Goal: Task Accomplishment & Management: Complete application form

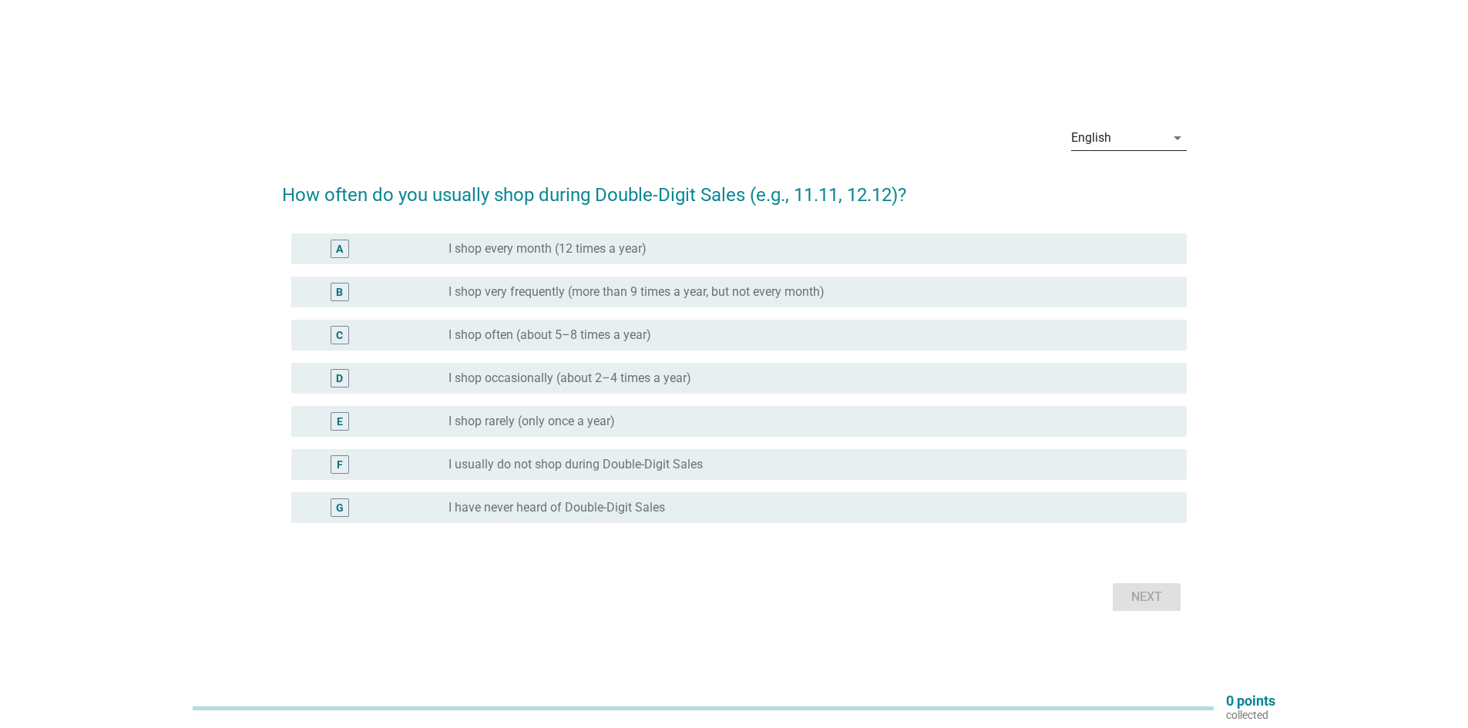
click at [1177, 139] on icon "arrow_drop_down" at bounding box center [1177, 138] width 18 height 18
click at [1139, 180] on div "Bahasa Melayu" at bounding box center [1128, 187] width 91 height 18
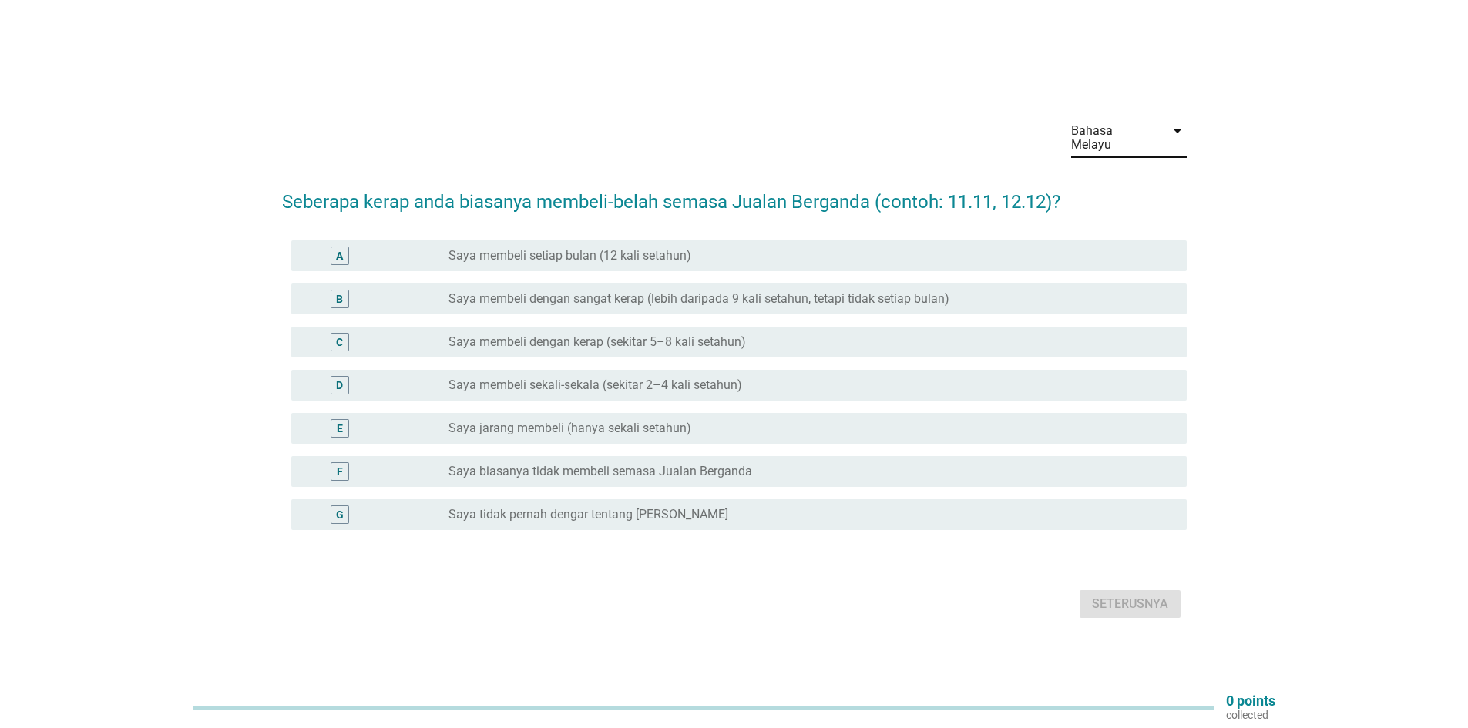
click at [337, 247] on div "A" at bounding box center [339, 255] width 7 height 16
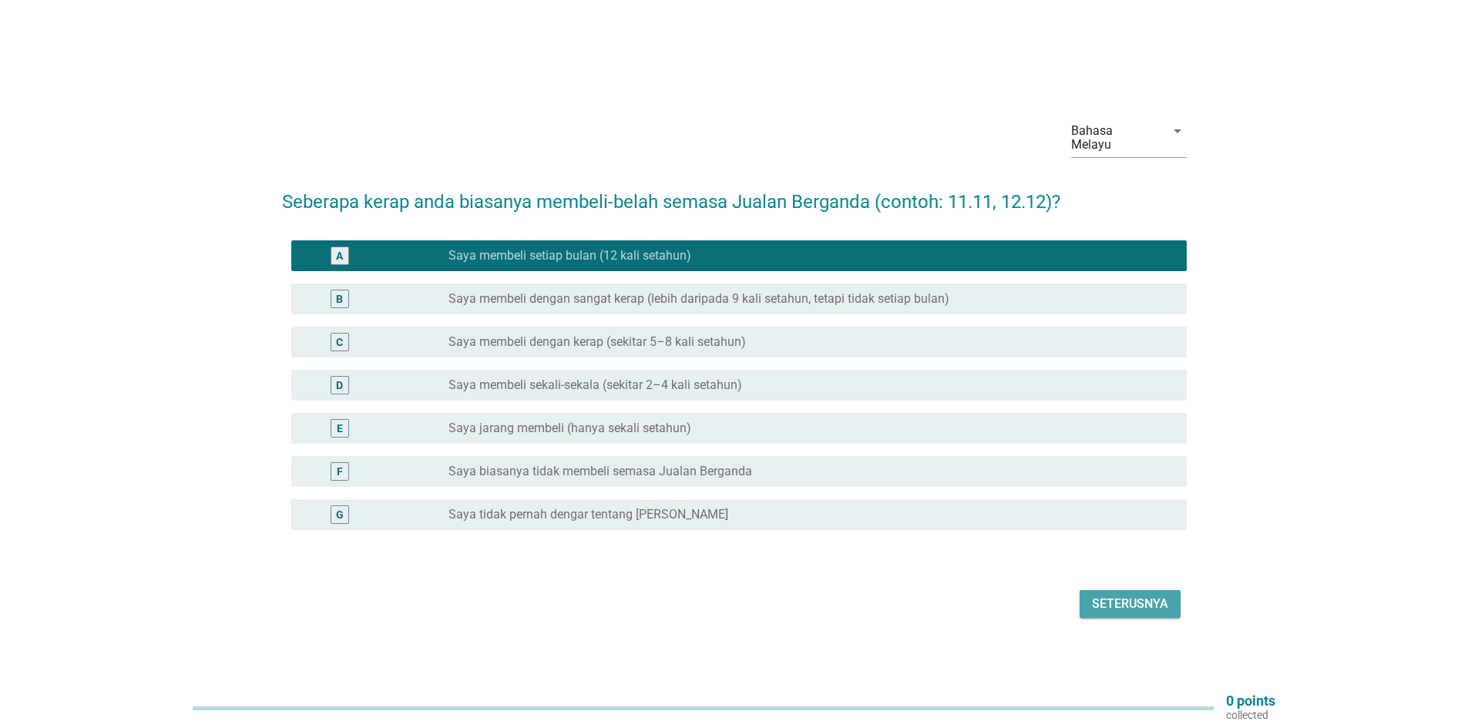
click at [1105, 595] on div "Seterusnya" at bounding box center [1130, 604] width 76 height 18
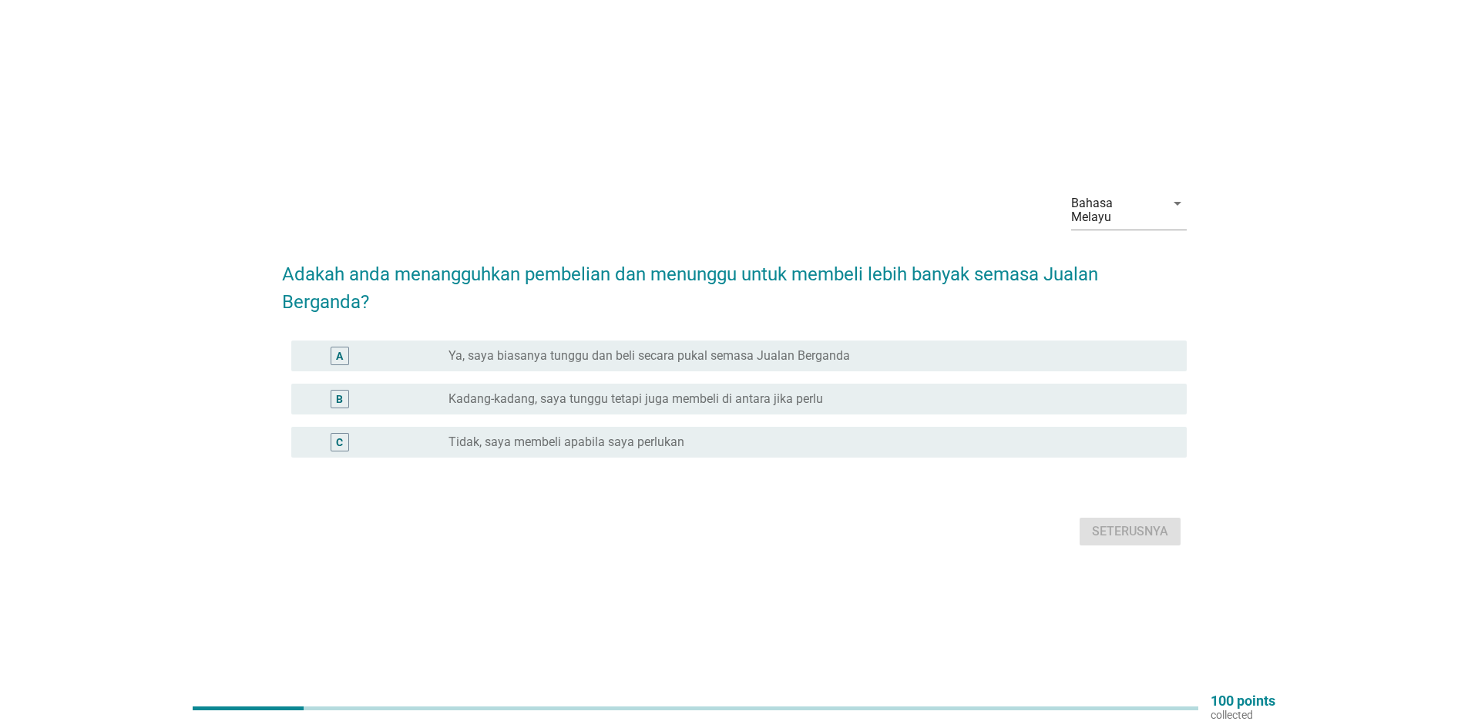
click at [333, 391] on div "B" at bounding box center [340, 399] width 18 height 18
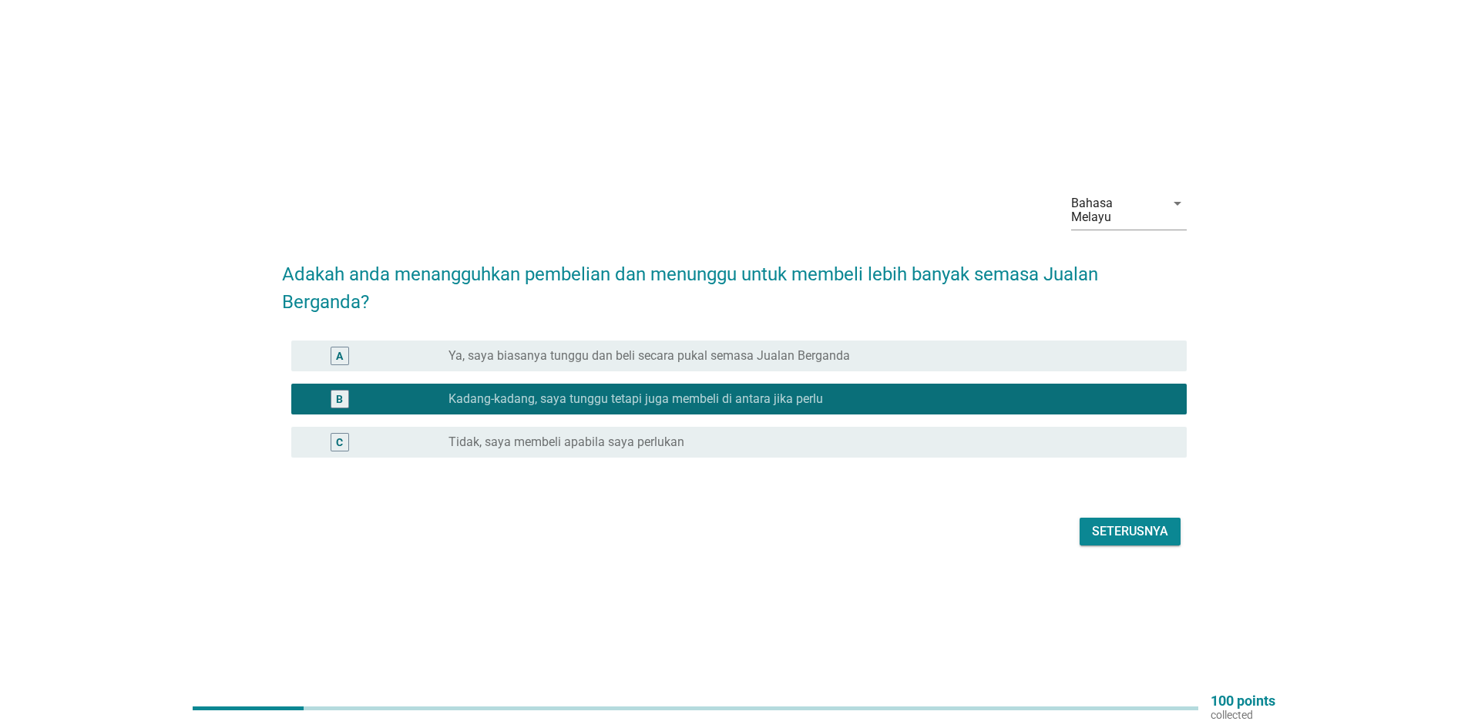
click at [1152, 525] on div "Seterusnya" at bounding box center [1130, 531] width 76 height 18
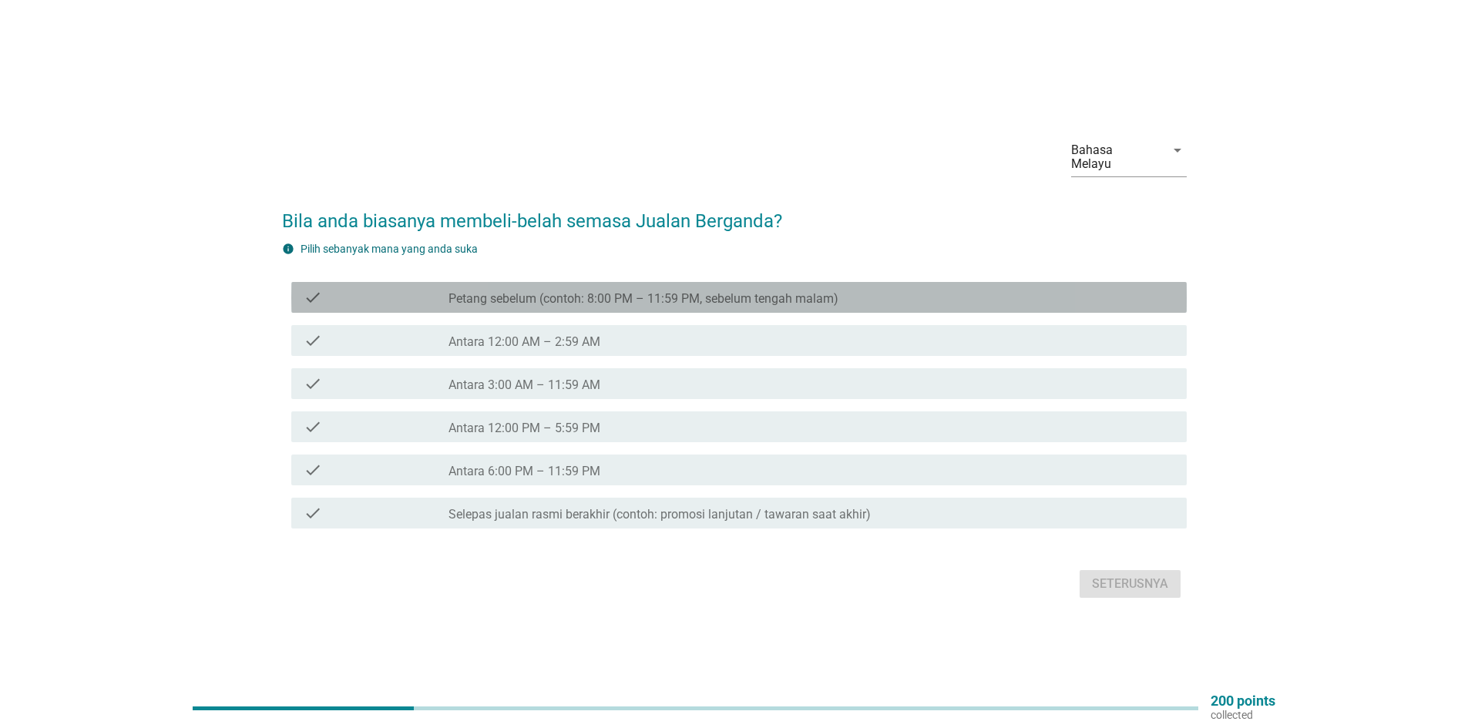
click at [326, 289] on div "check" at bounding box center [376, 297] width 145 height 18
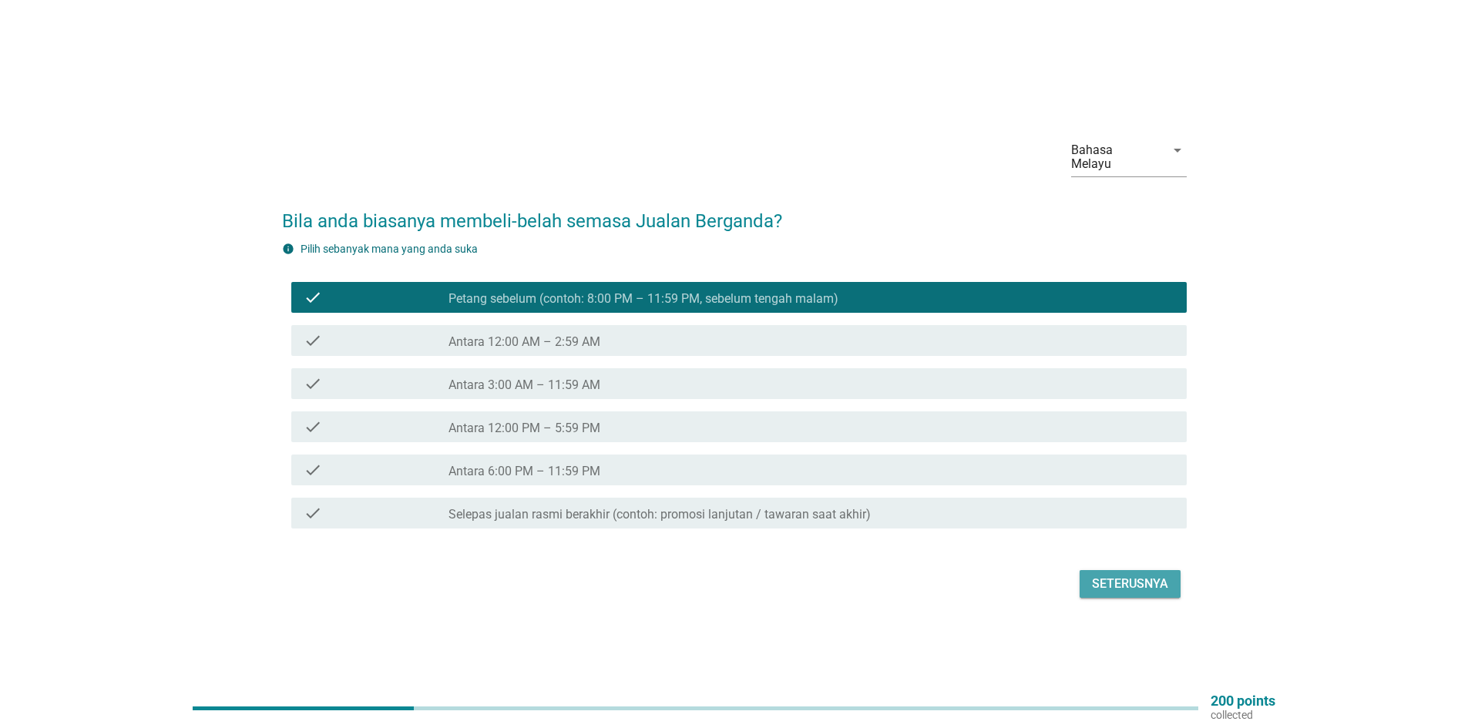
click at [1111, 579] on div "Seterusnya" at bounding box center [1130, 584] width 76 height 18
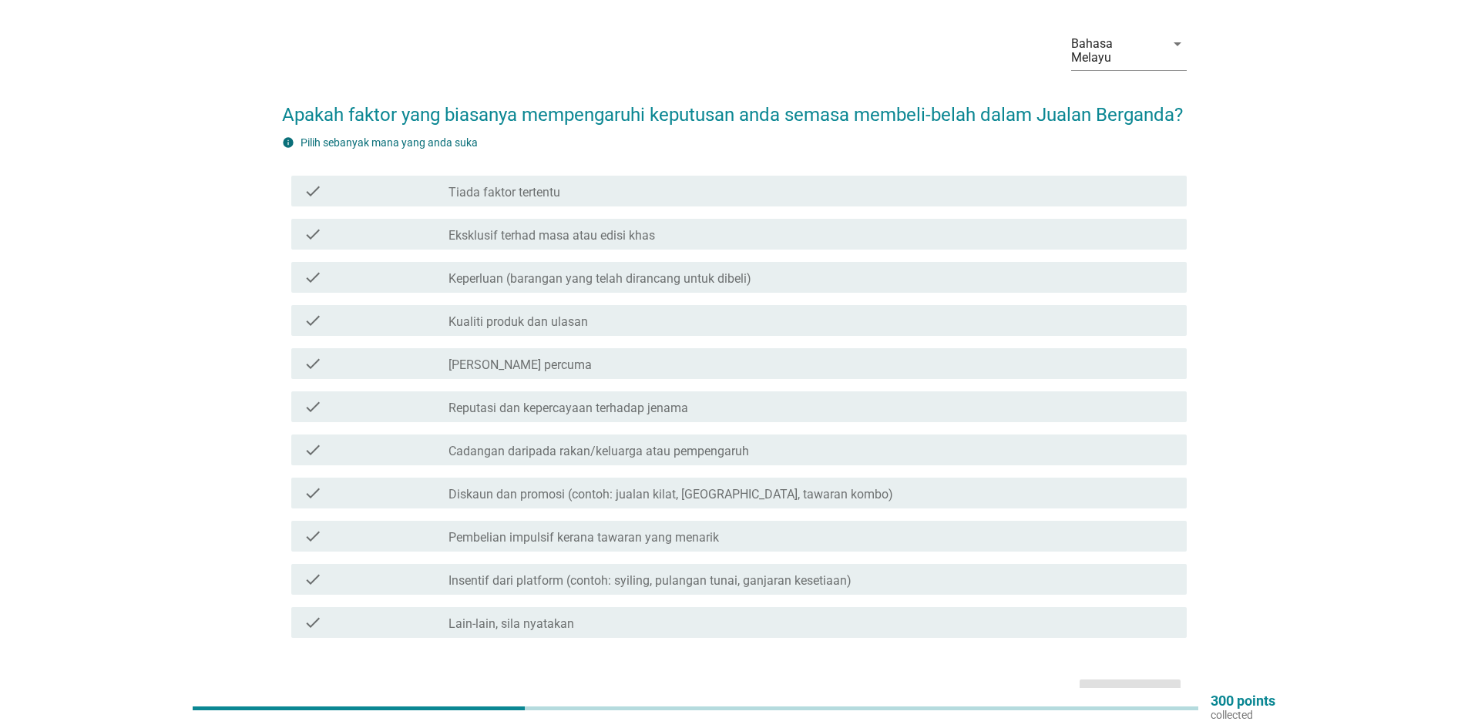
scroll to position [77, 0]
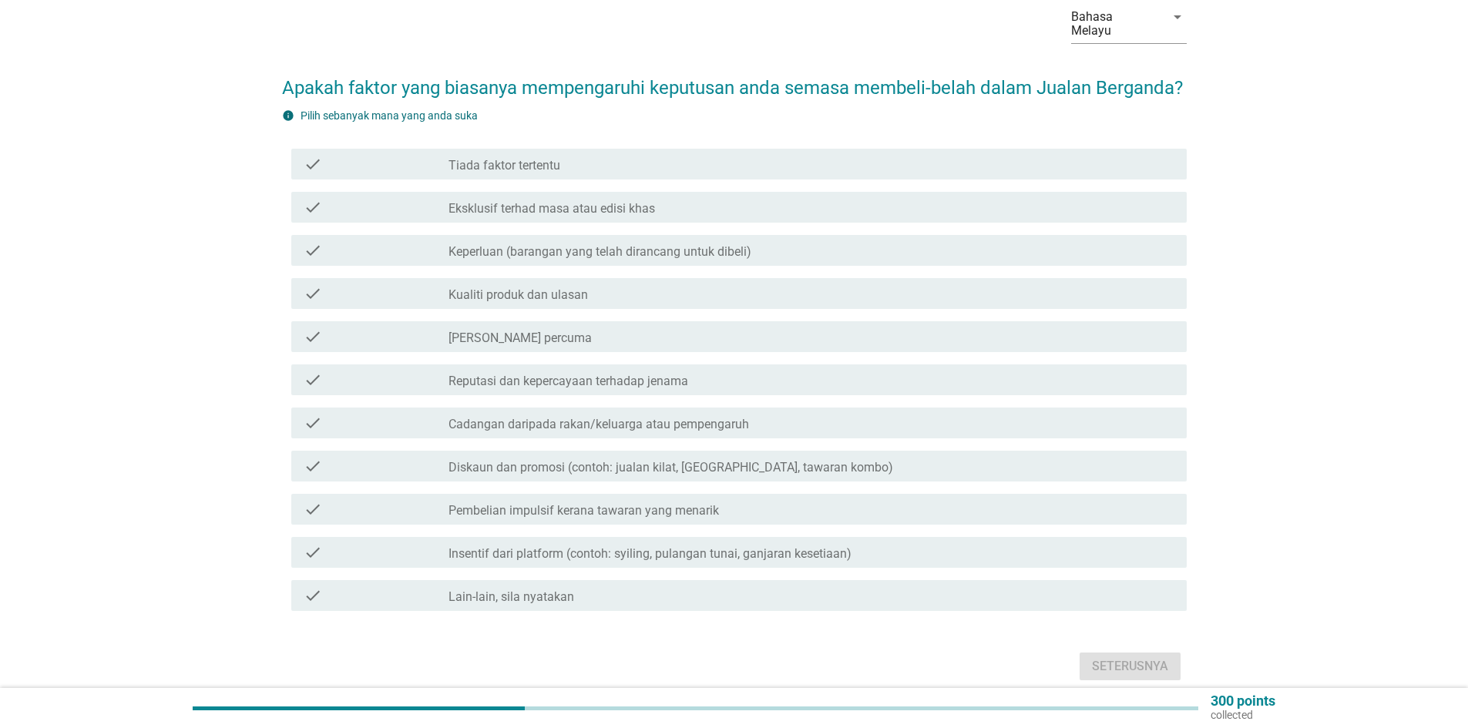
click at [317, 346] on icon "check" at bounding box center [313, 337] width 18 height 18
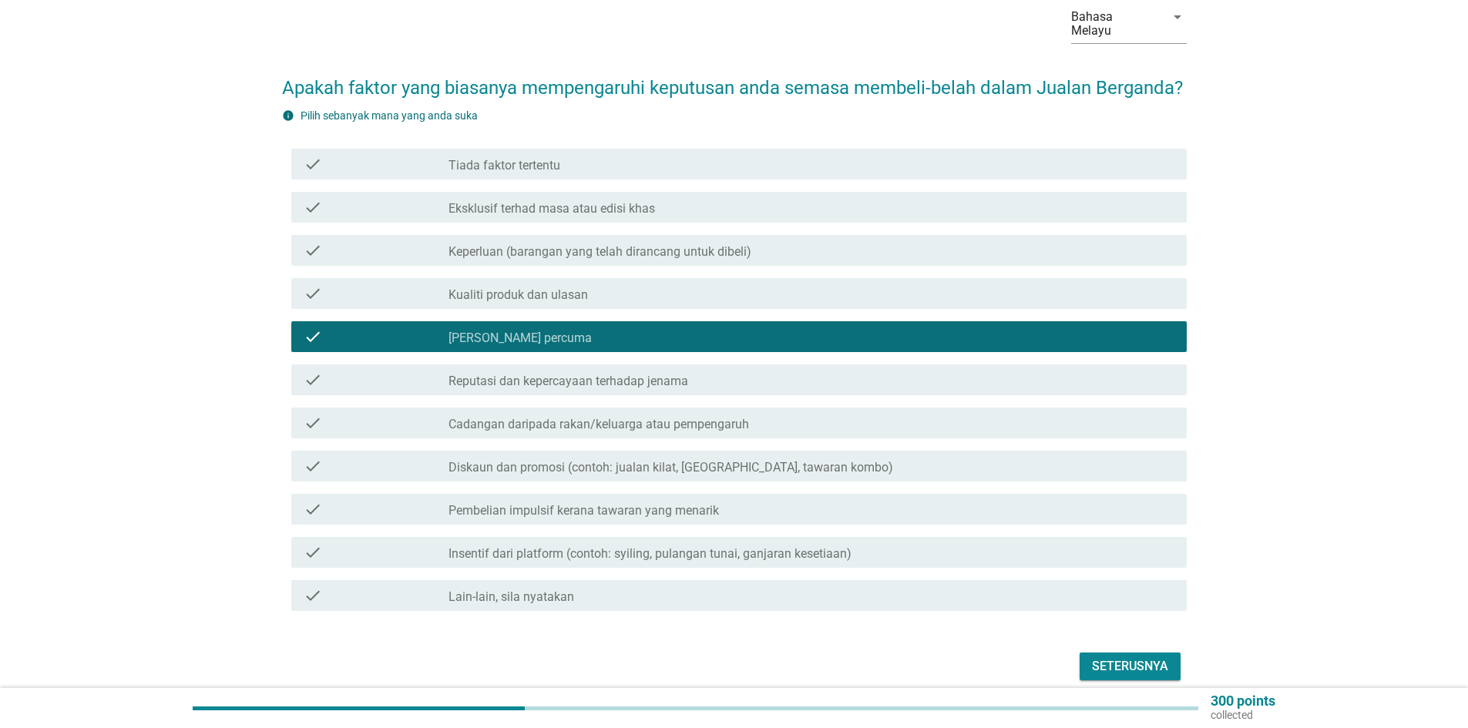
click at [306, 385] on icon "check" at bounding box center [313, 380] width 18 height 18
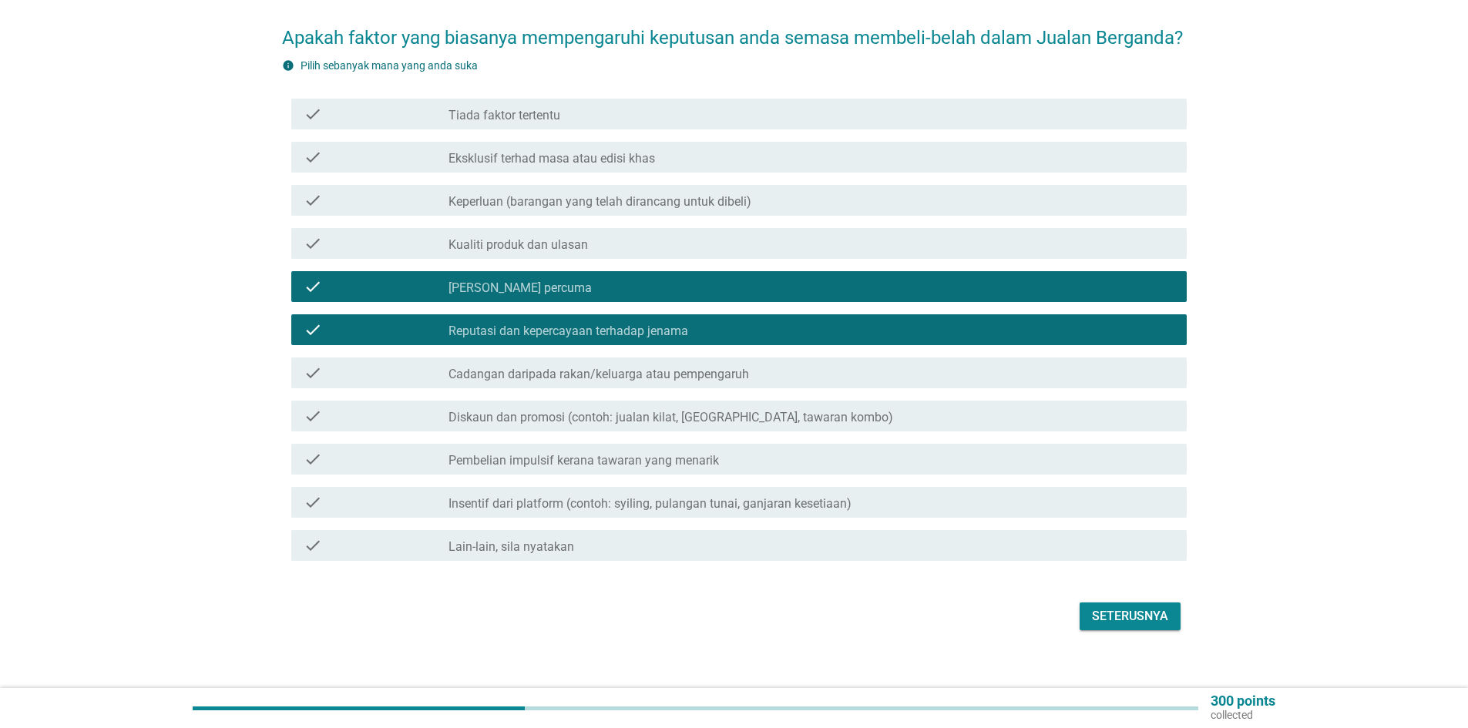
scroll to position [154, 0]
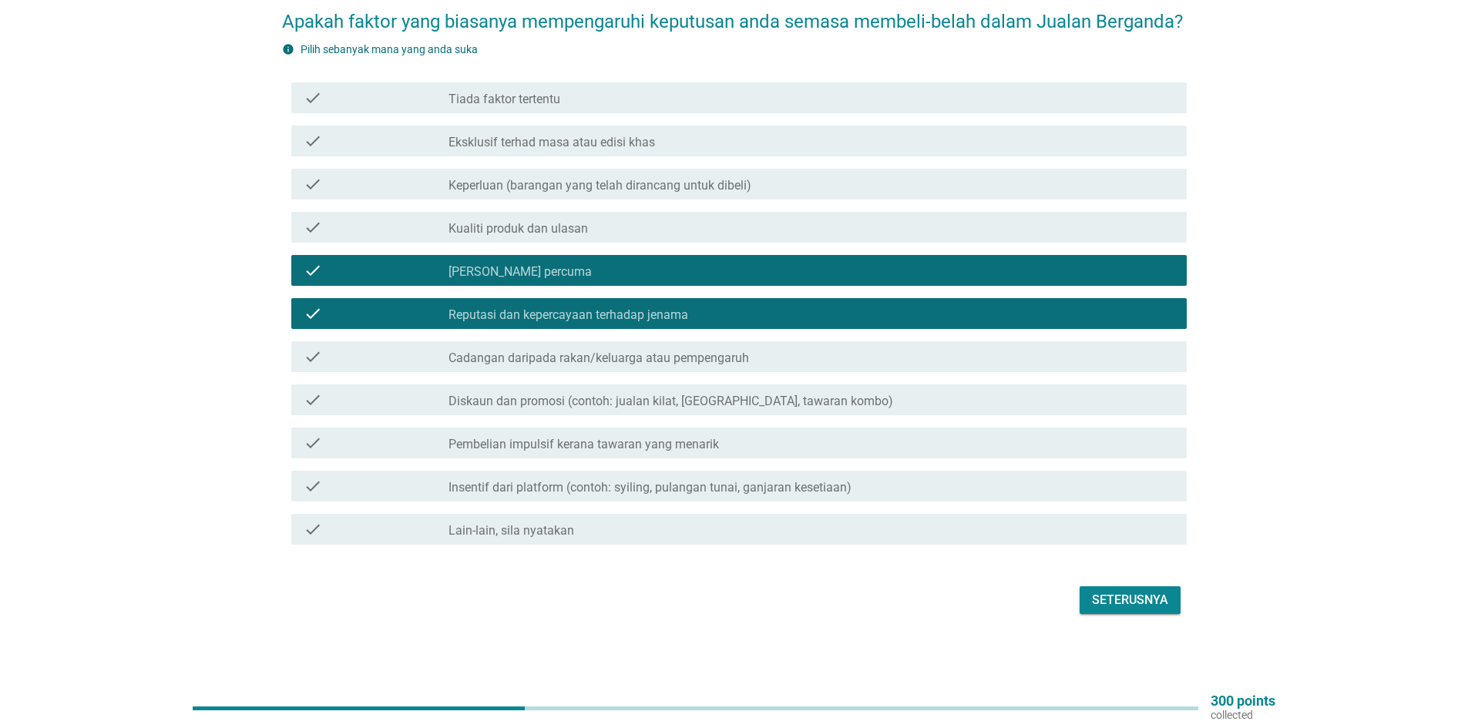
click at [315, 398] on icon "check" at bounding box center [313, 400] width 18 height 18
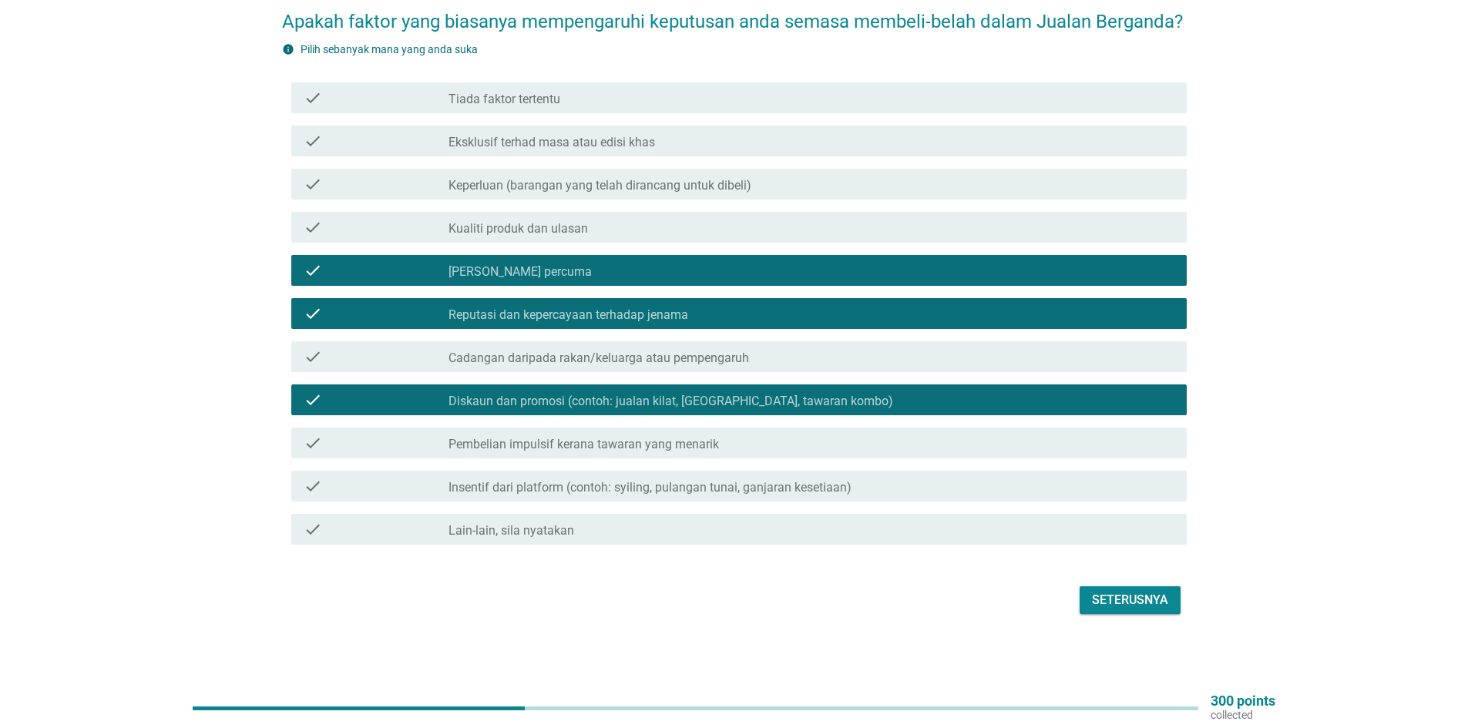
click at [314, 445] on icon "check" at bounding box center [313, 443] width 18 height 18
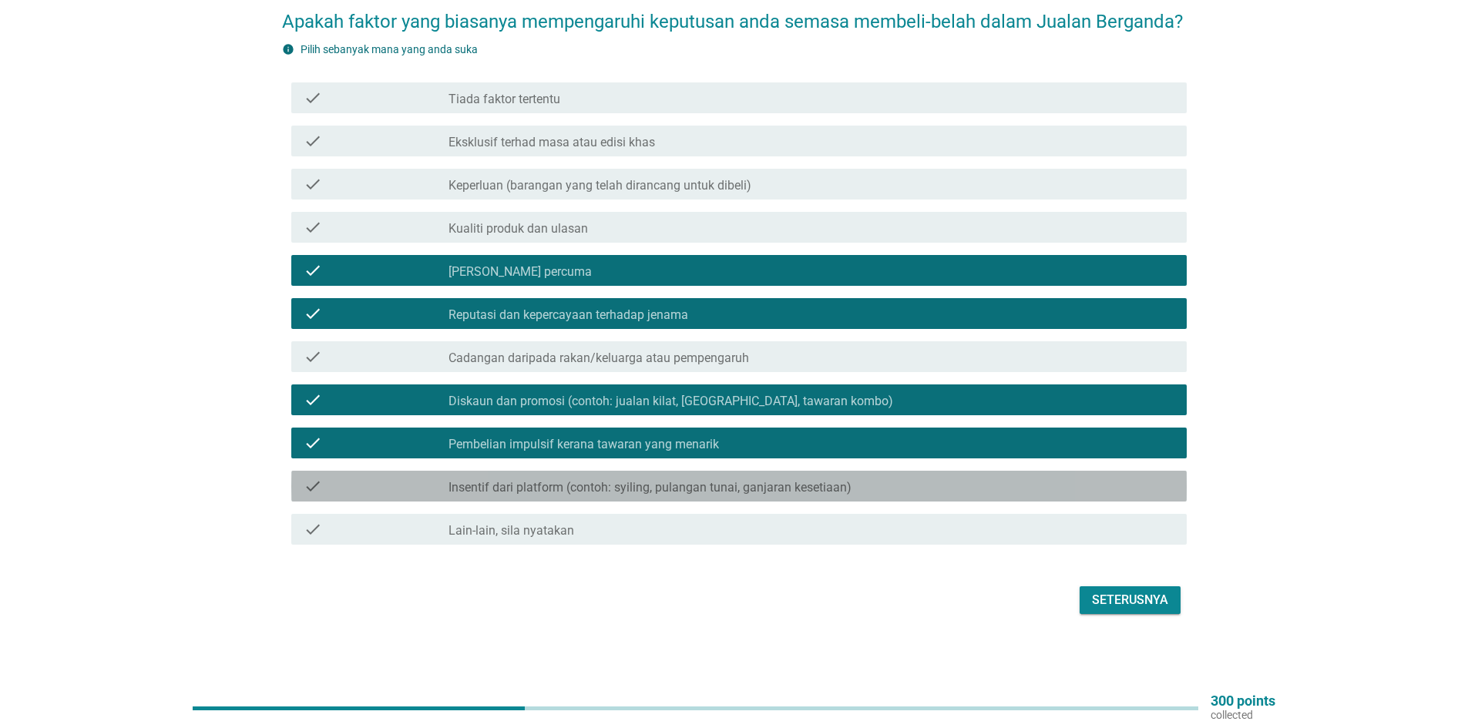
click at [314, 489] on icon "check" at bounding box center [313, 486] width 18 height 18
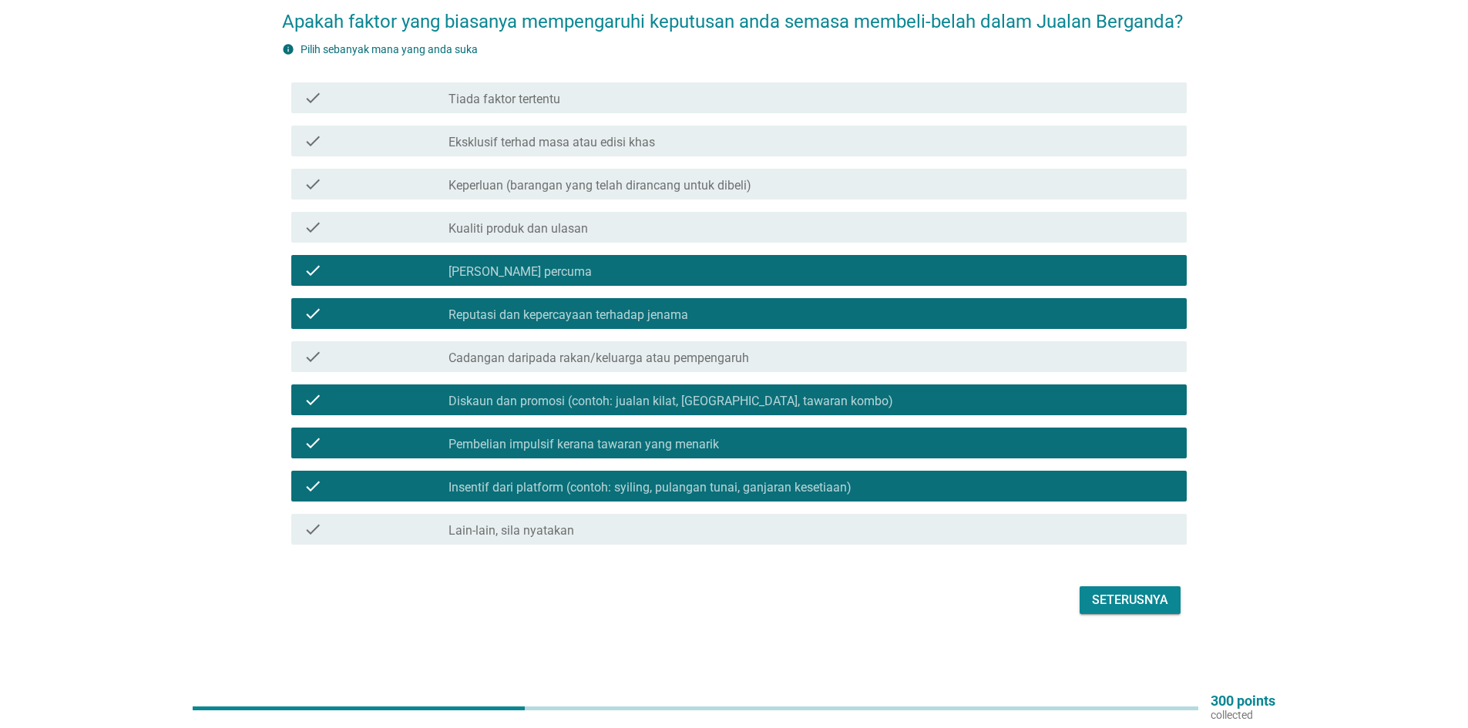
click at [330, 227] on div "check" at bounding box center [376, 227] width 145 height 18
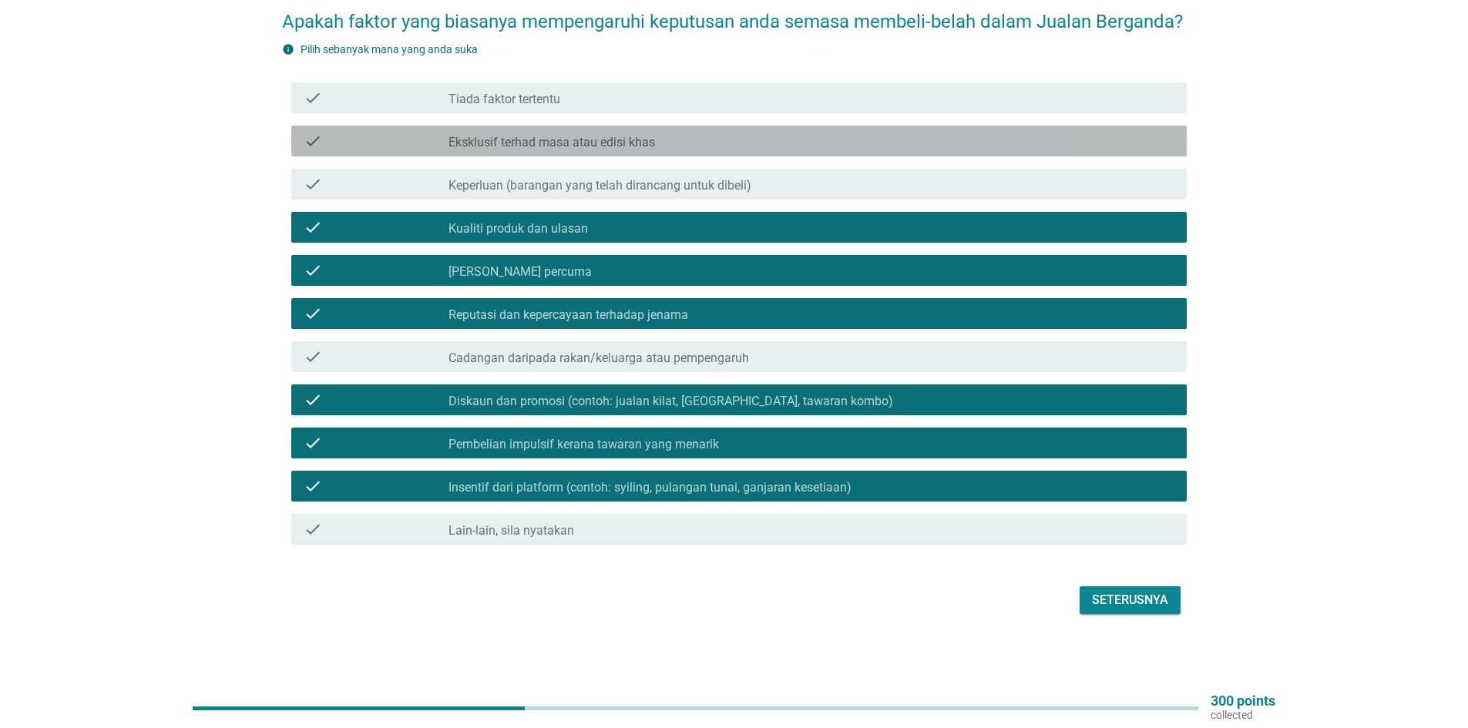
click at [320, 142] on icon "check" at bounding box center [313, 141] width 18 height 18
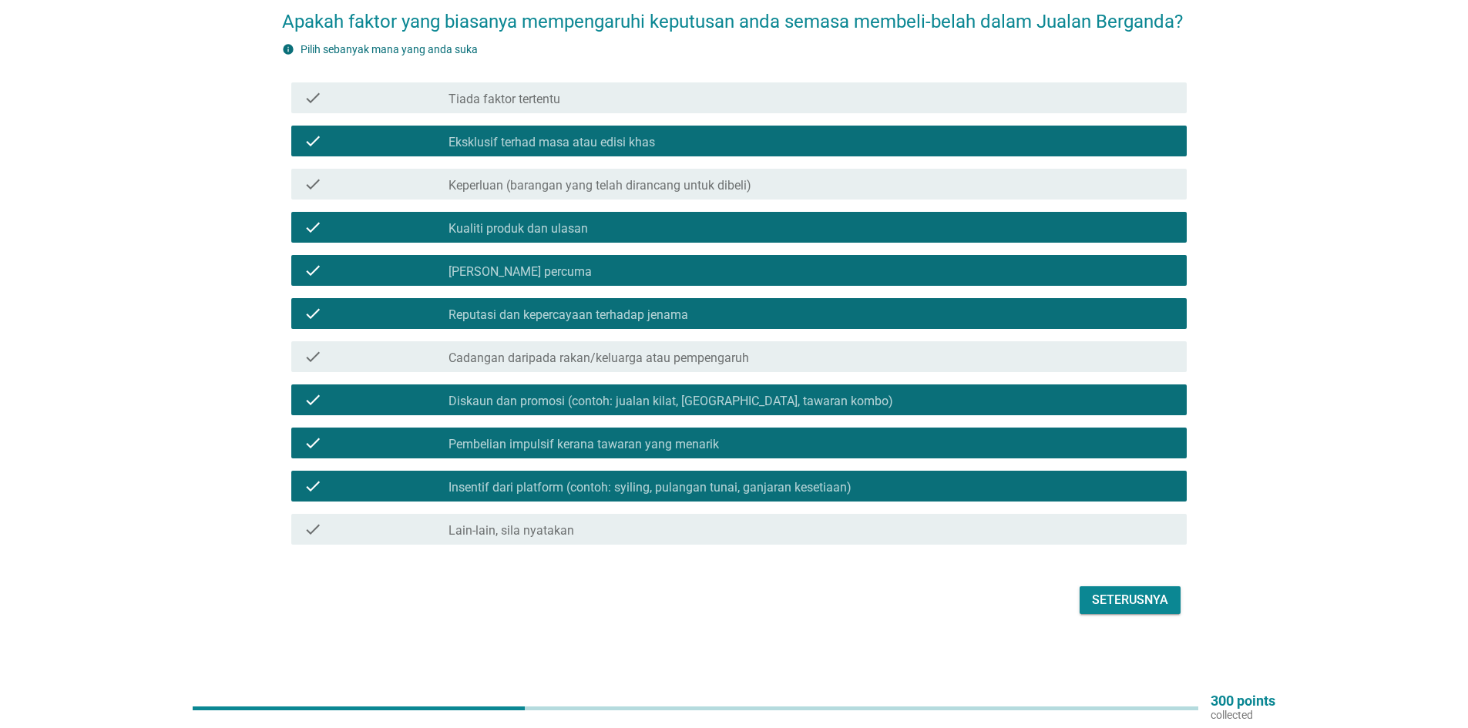
click at [1146, 600] on div "Seterusnya" at bounding box center [1130, 600] width 76 height 18
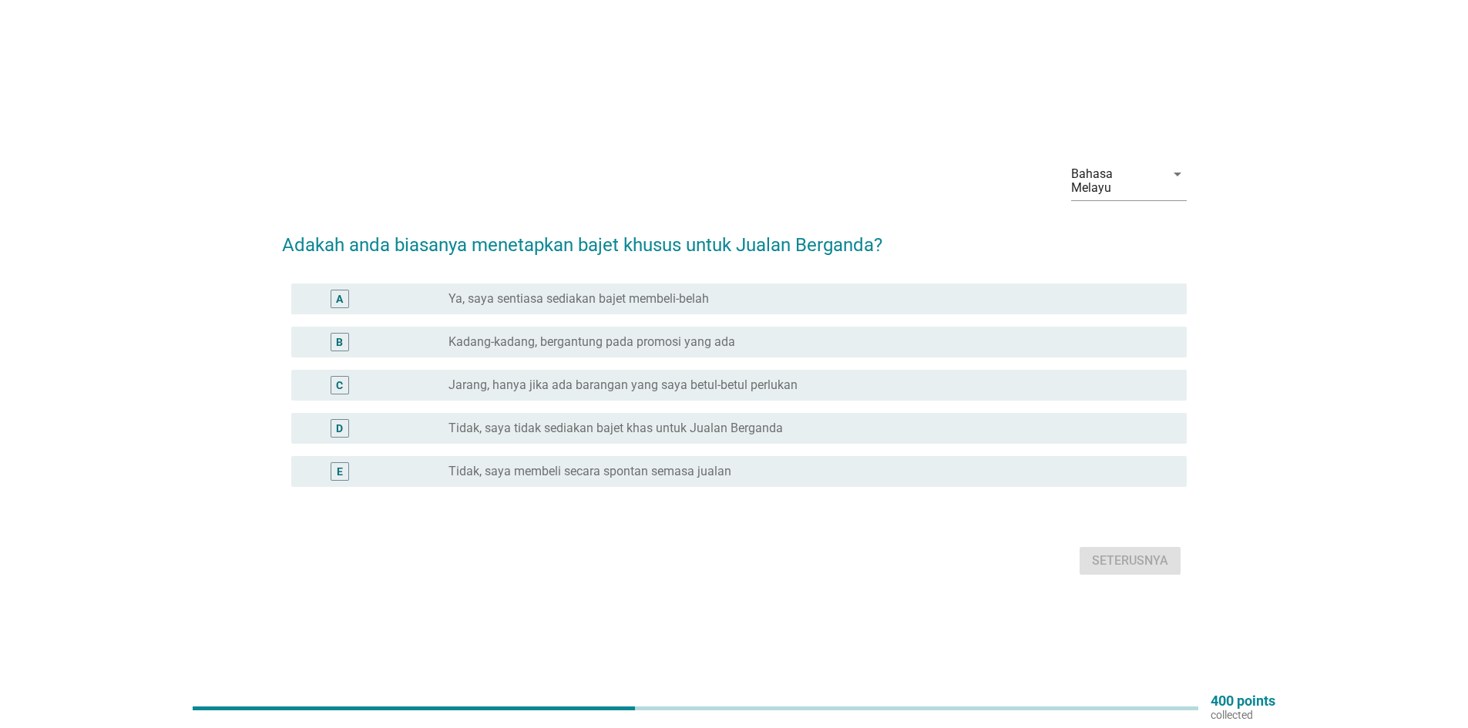
click at [344, 291] on div "A" at bounding box center [340, 299] width 18 height 18
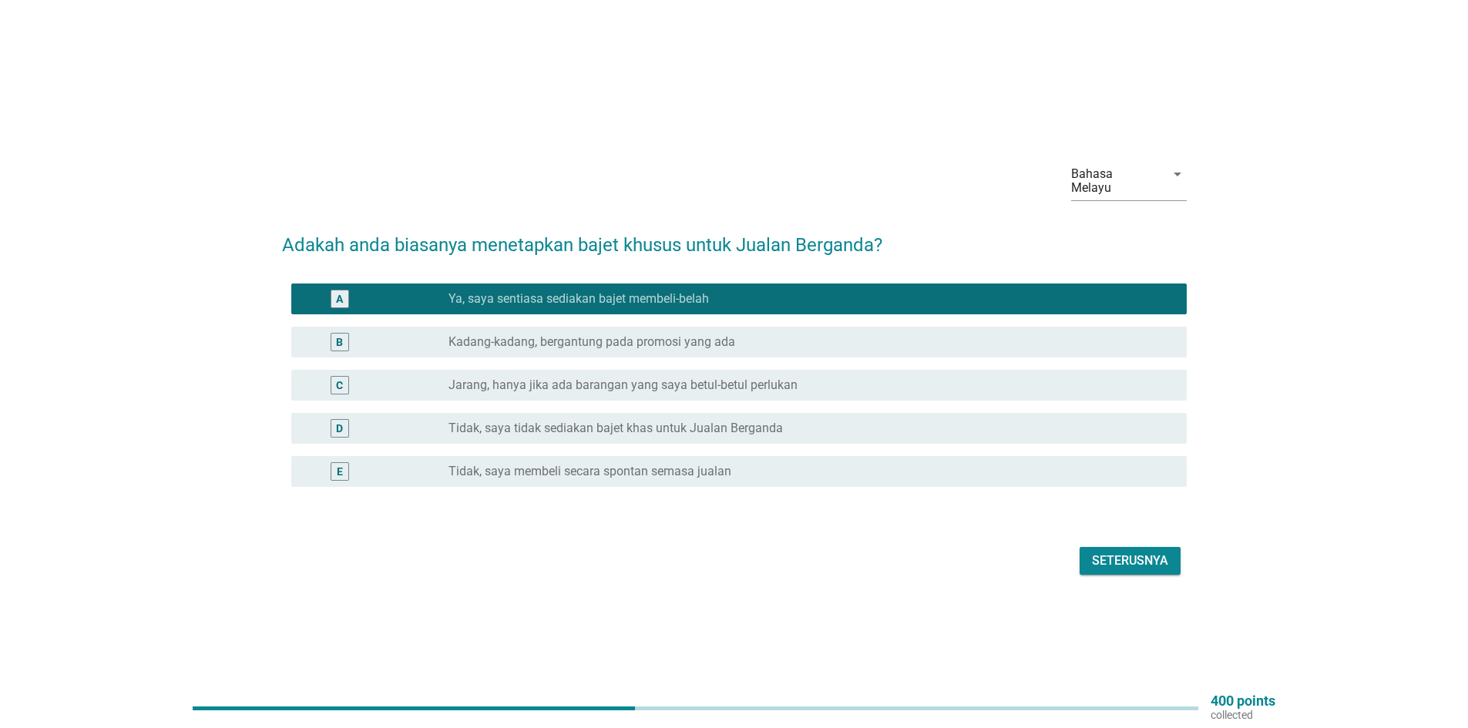
click at [1137, 552] on div "Seterusnya" at bounding box center [1130, 561] width 76 height 18
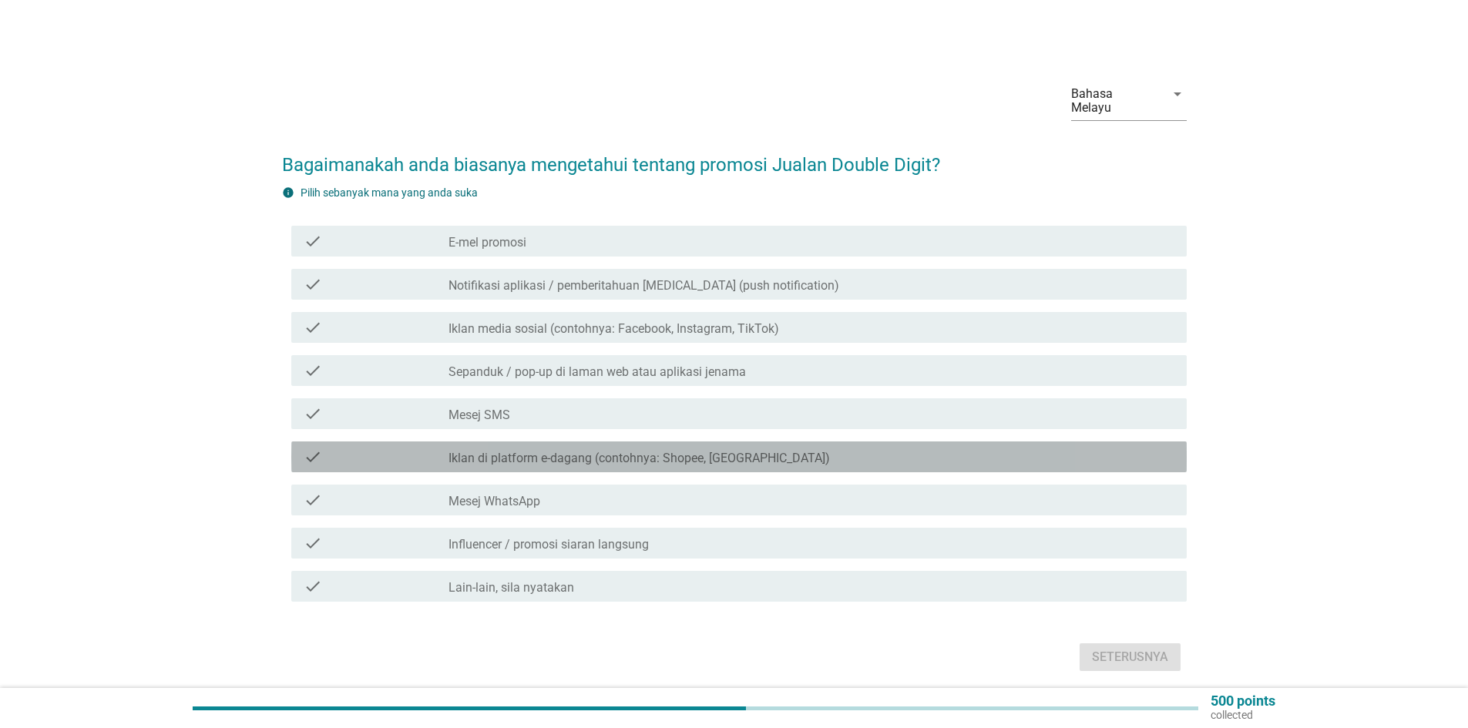
click at [316, 448] on icon "check" at bounding box center [313, 457] width 18 height 18
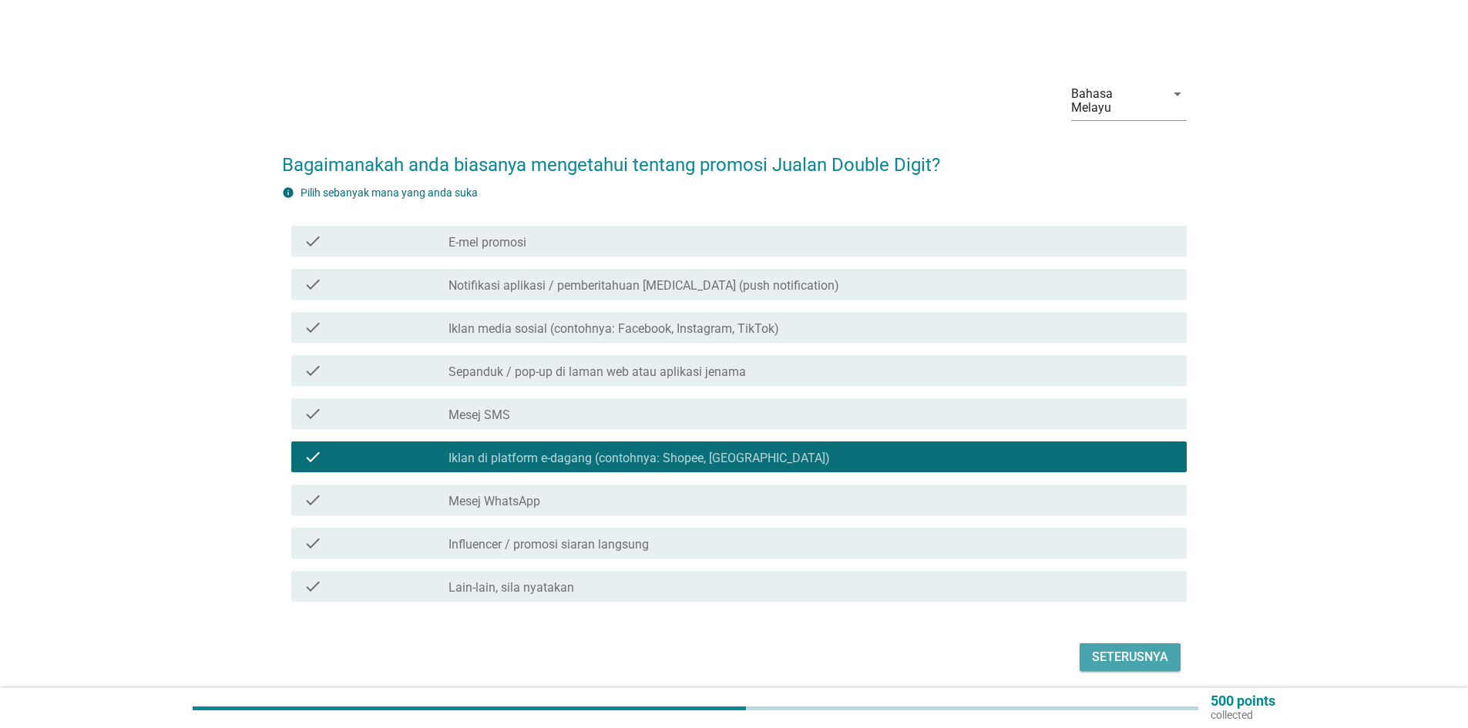
click at [1144, 648] on div "Seterusnya" at bounding box center [1130, 657] width 76 height 18
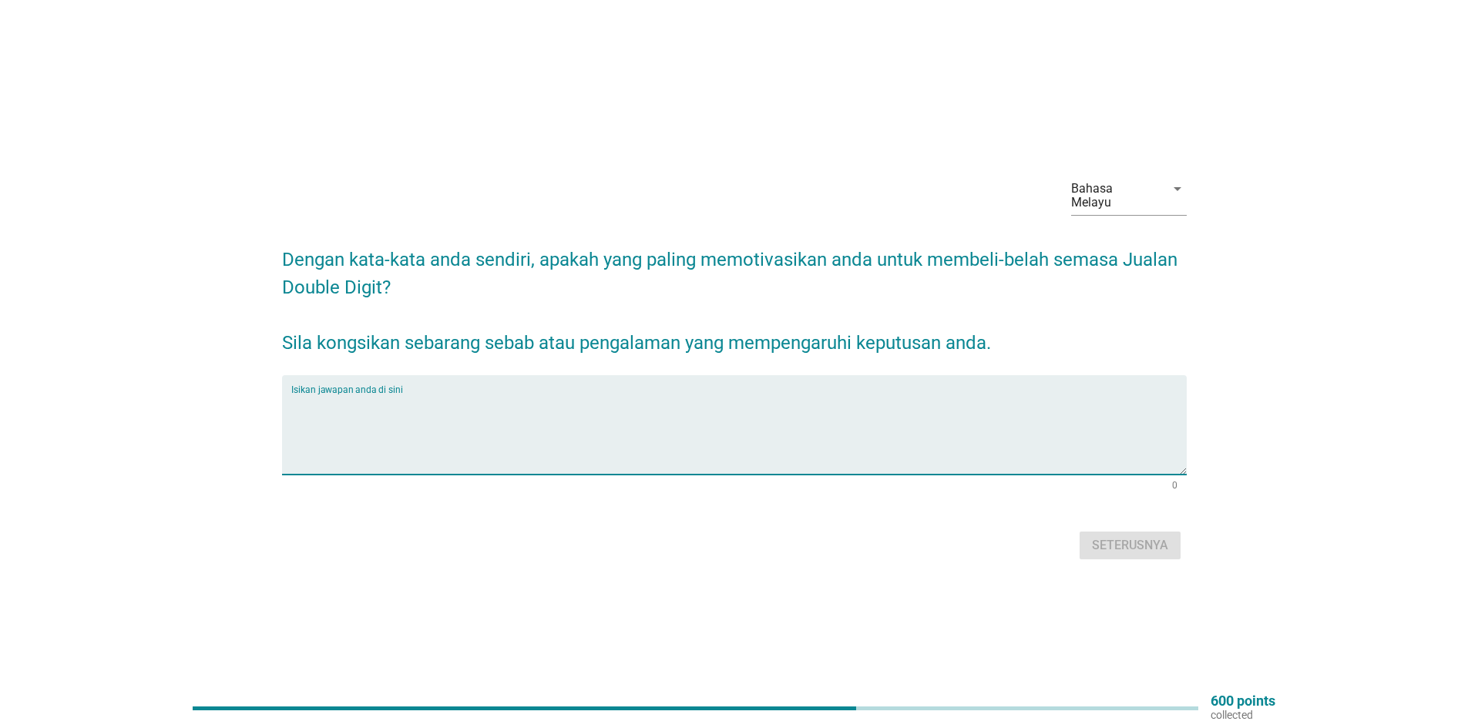
click at [354, 395] on textarea "Isikan jawapan anda di sini" at bounding box center [738, 434] width 895 height 81
click at [313, 427] on textarea "Isikan jawapan anda di sini" at bounding box center [738, 434] width 895 height 81
click at [504, 401] on textarea "BARANG OFFER MEMBUATKAN SAYA MEMBELI" at bounding box center [738, 434] width 895 height 81
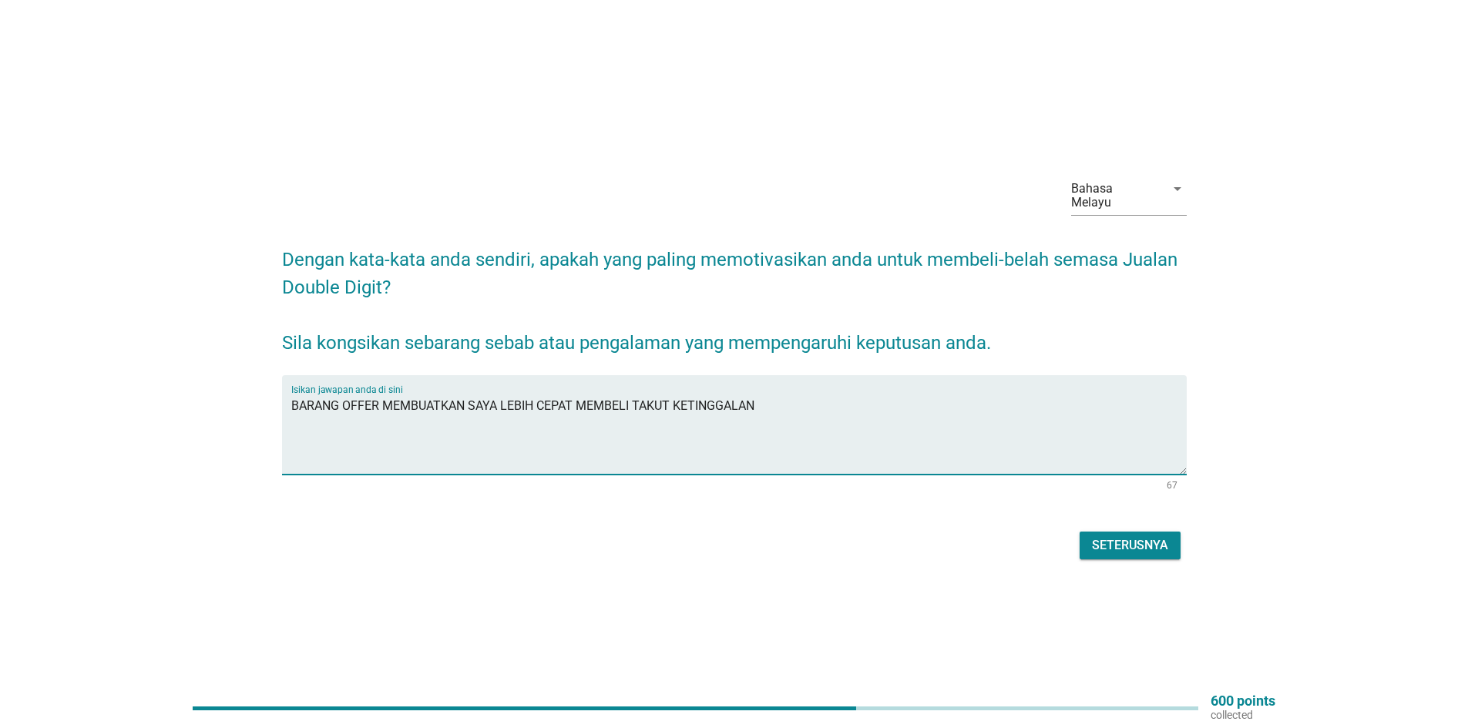
type textarea "BARANG OFFER MEMBUATKAN SAYA LEBIH CEPAT MEMBELI TAKUT KETINGGALAN"
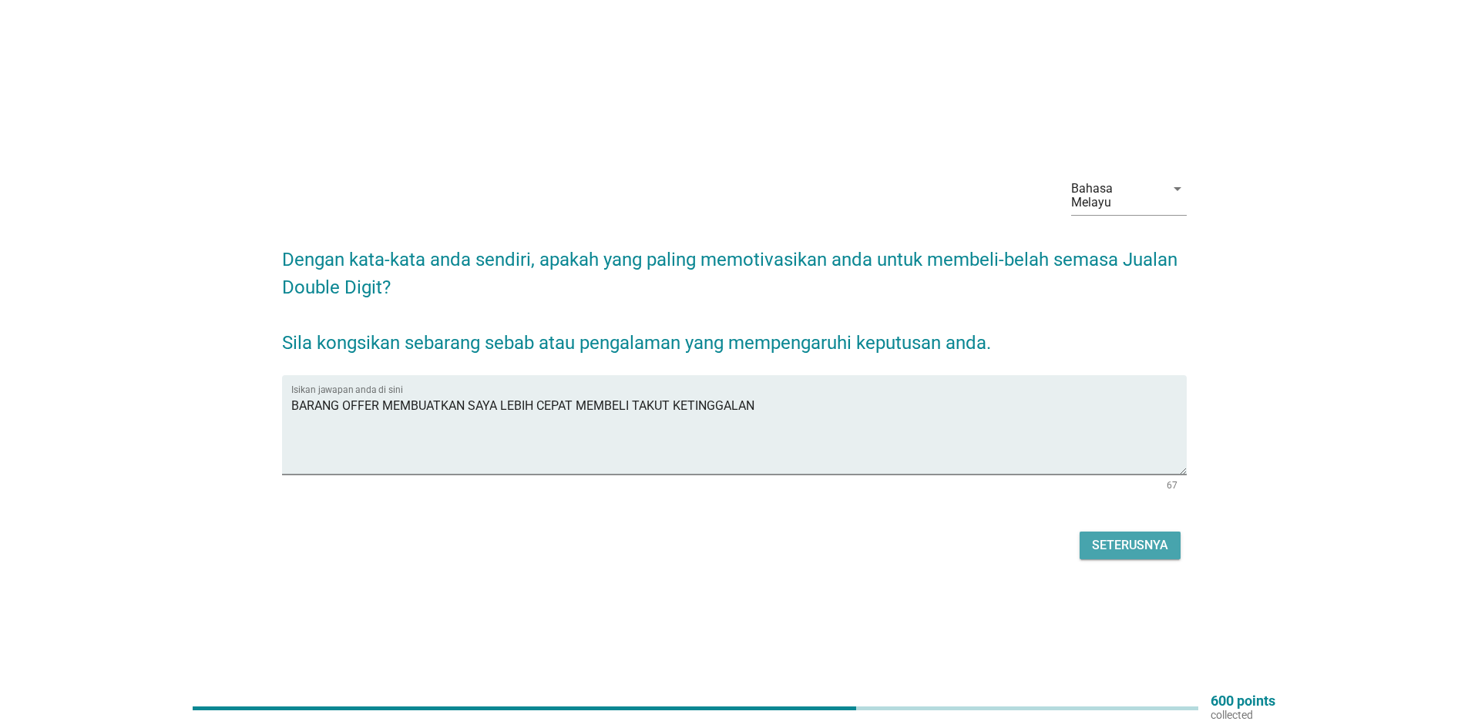
click at [1123, 537] on div "Seterusnya" at bounding box center [1130, 545] width 76 height 18
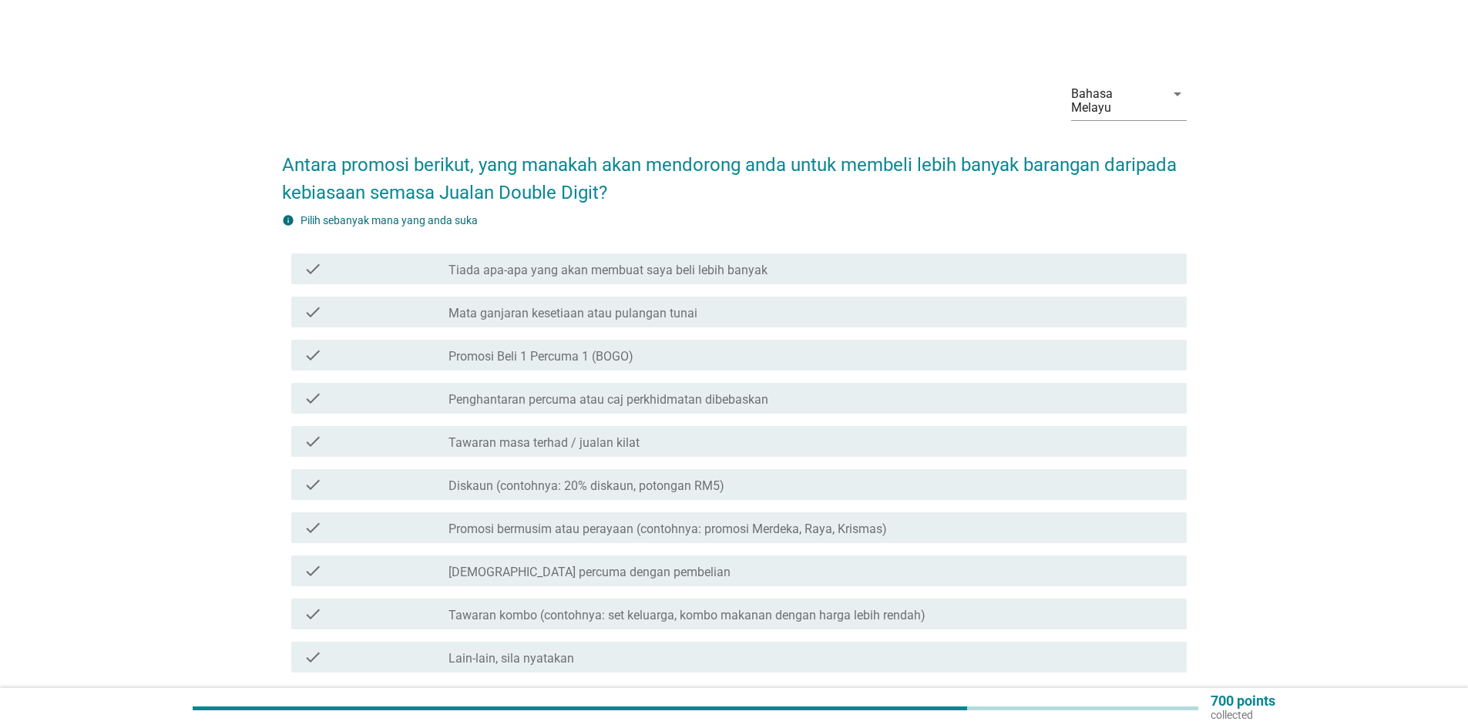
click at [311, 303] on icon "check" at bounding box center [313, 312] width 18 height 18
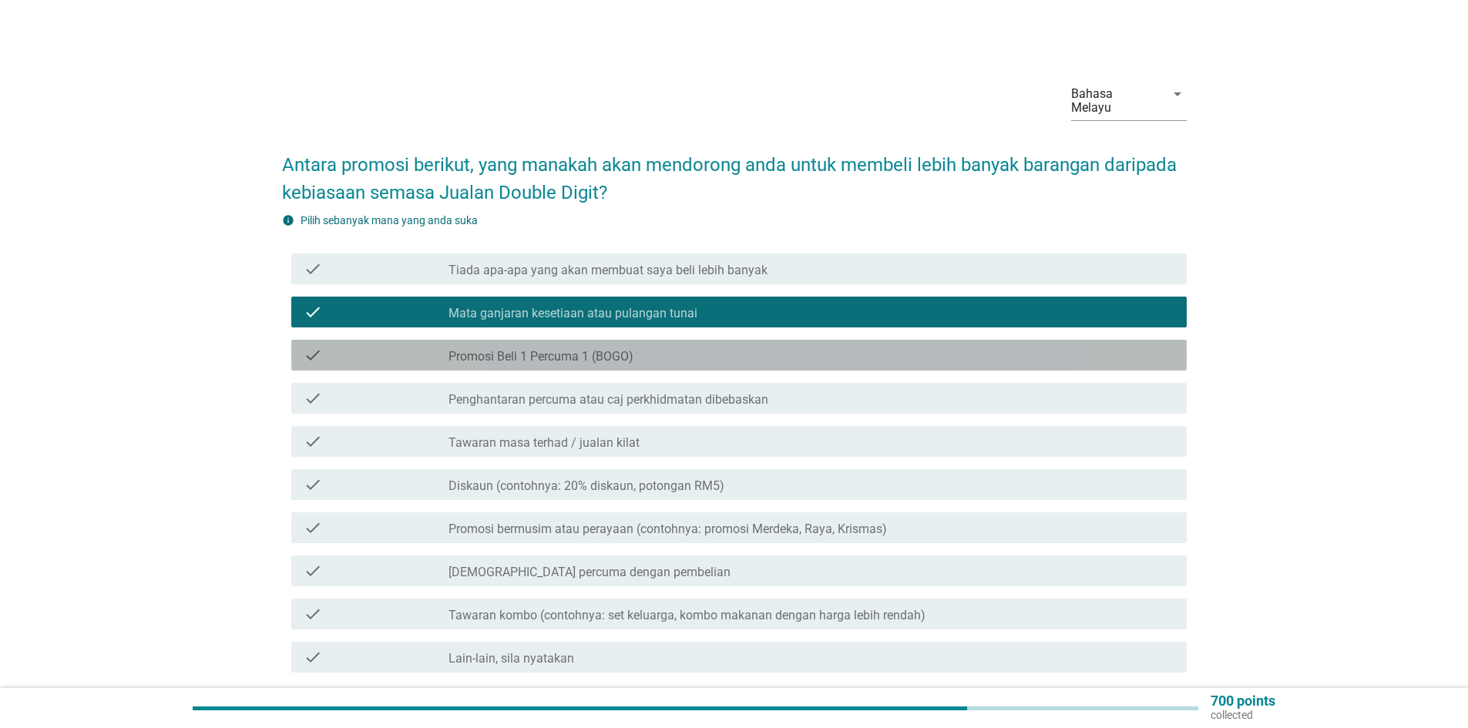
click at [321, 346] on icon "check" at bounding box center [313, 355] width 18 height 18
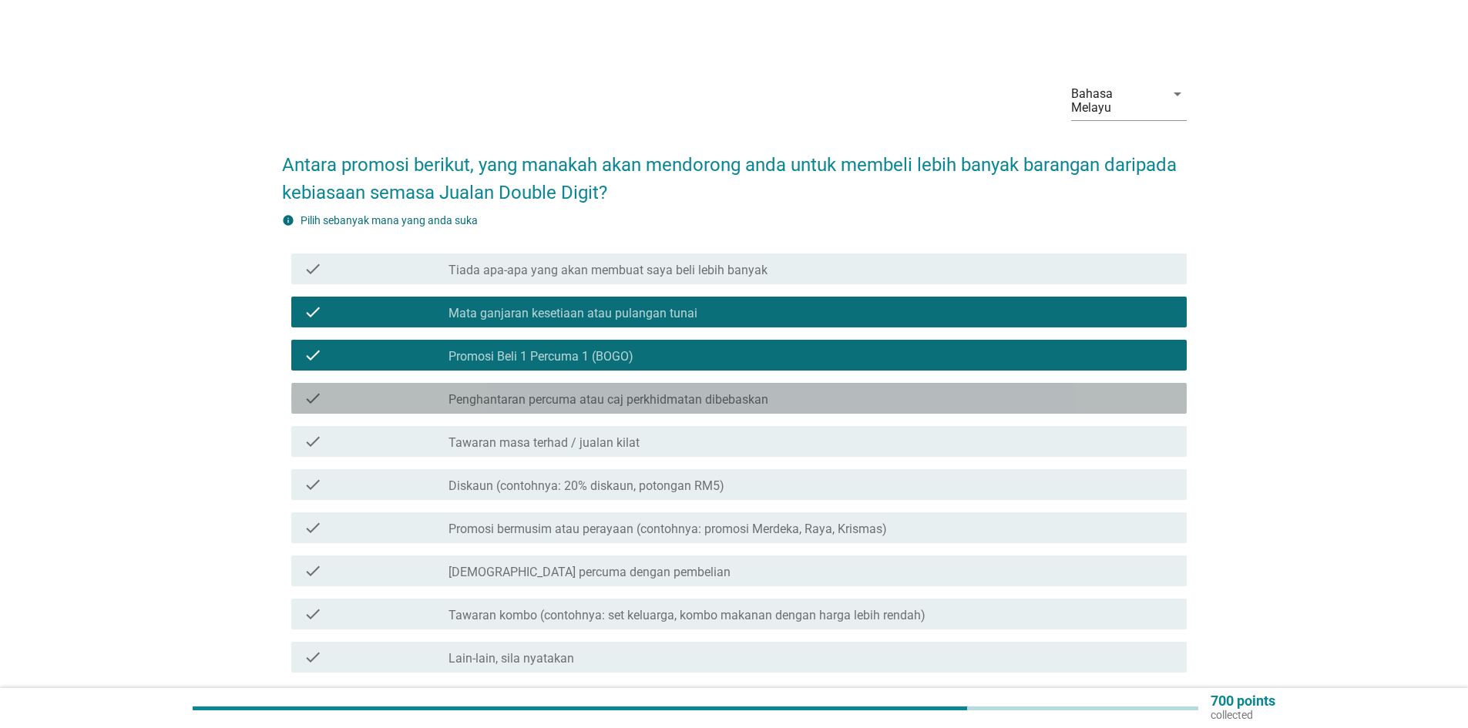
click at [327, 389] on div "check" at bounding box center [376, 398] width 145 height 18
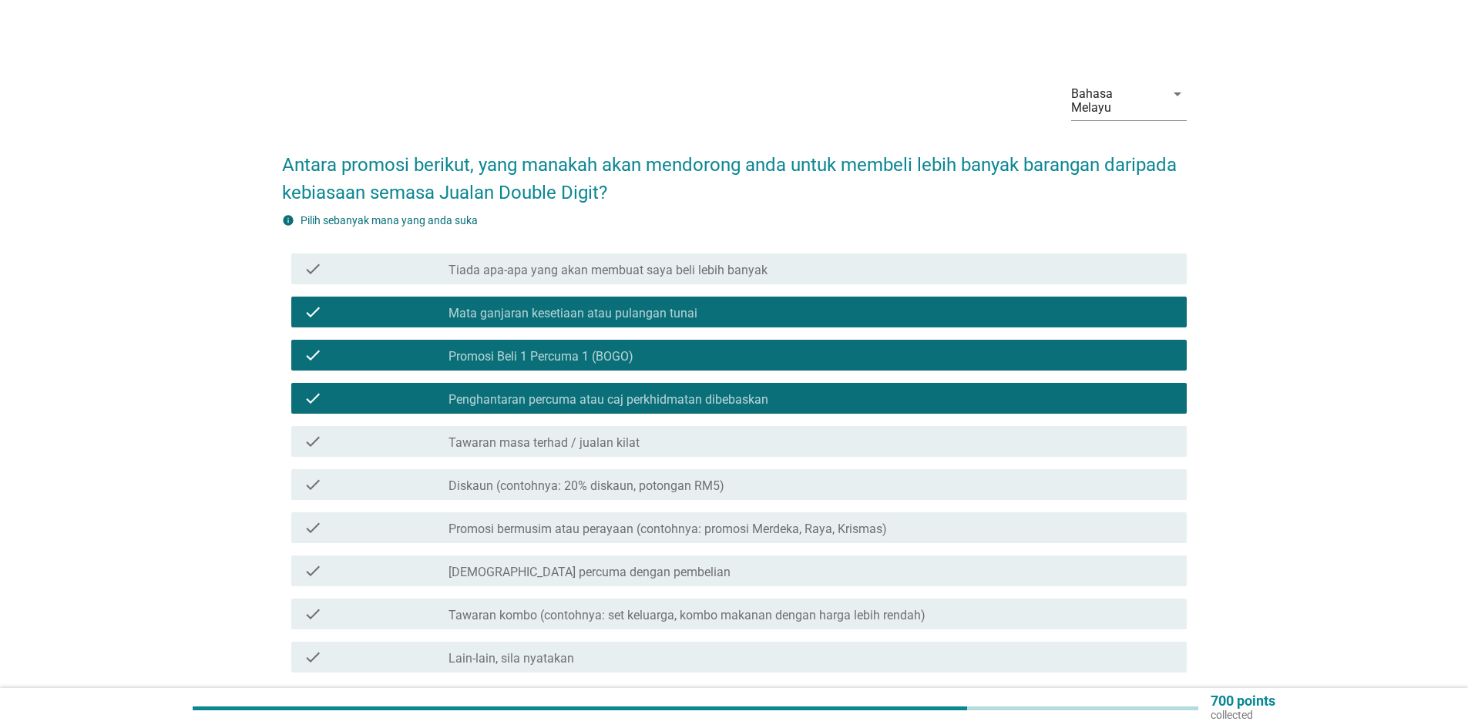
click at [333, 519] on div "check" at bounding box center [376, 528] width 145 height 18
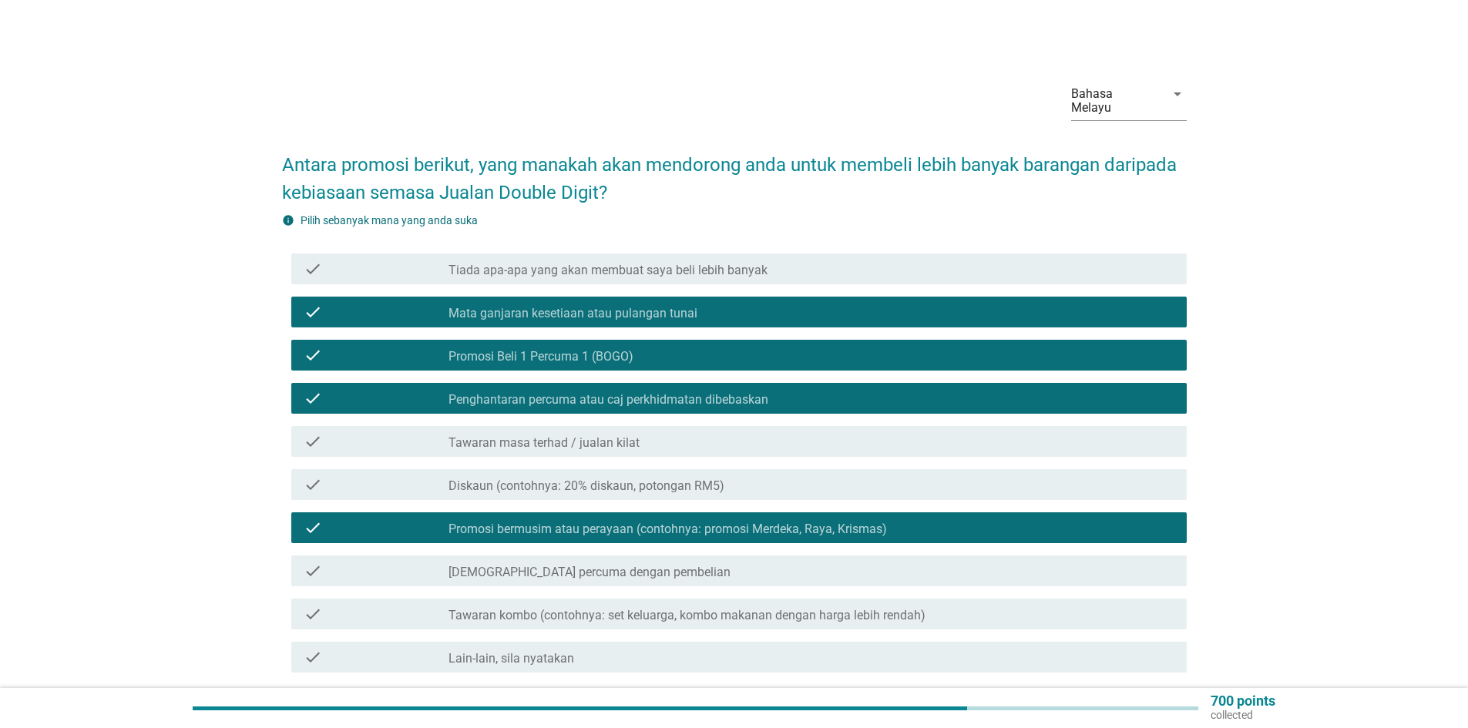
click at [318, 562] on icon "check" at bounding box center [313, 571] width 18 height 18
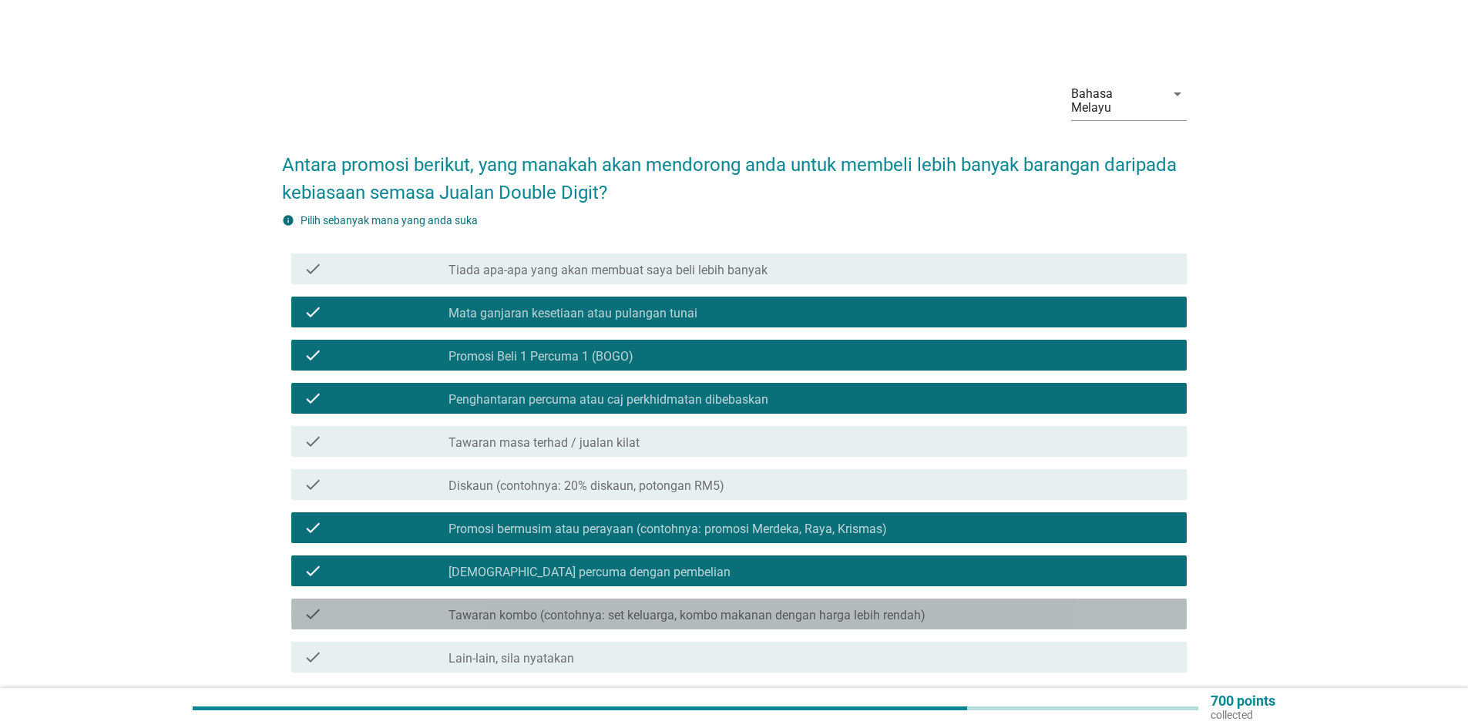
click at [313, 605] on icon "check" at bounding box center [313, 614] width 18 height 18
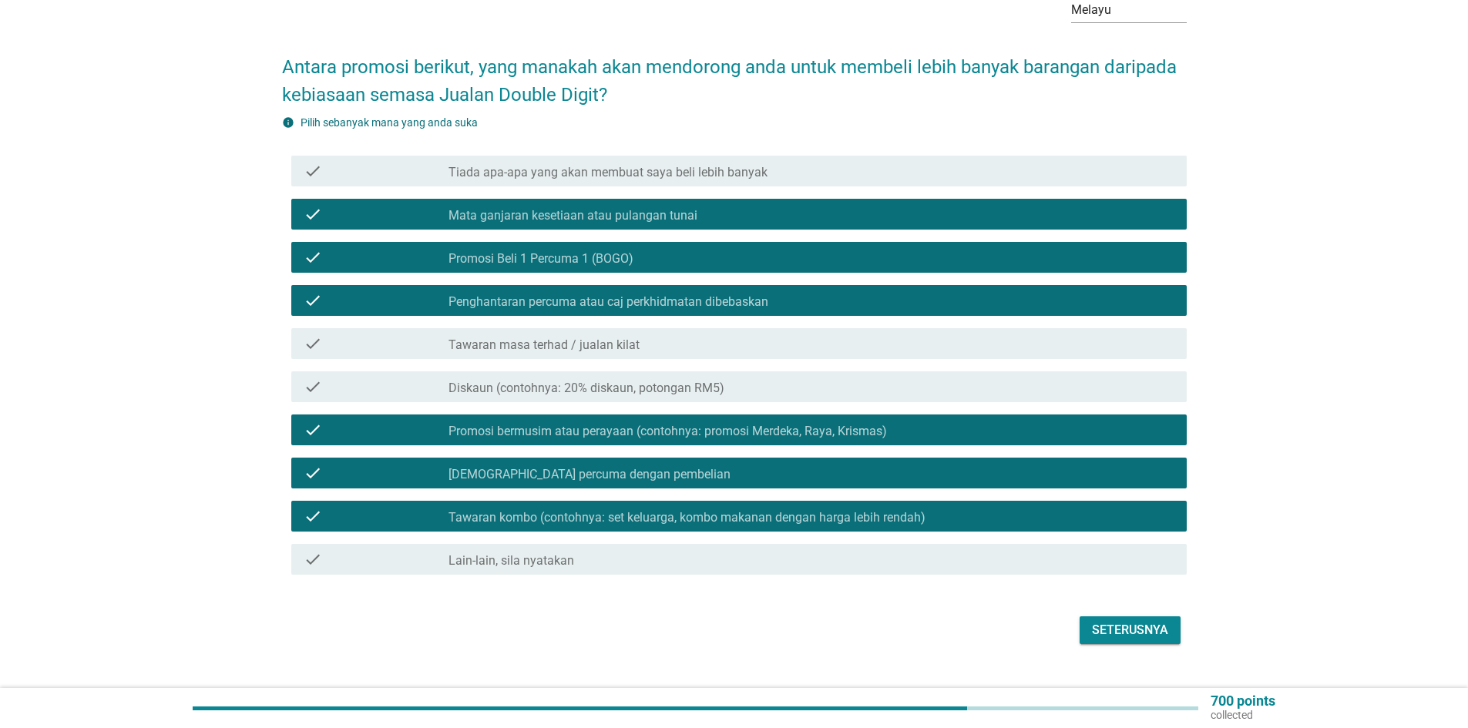
scroll to position [114, 0]
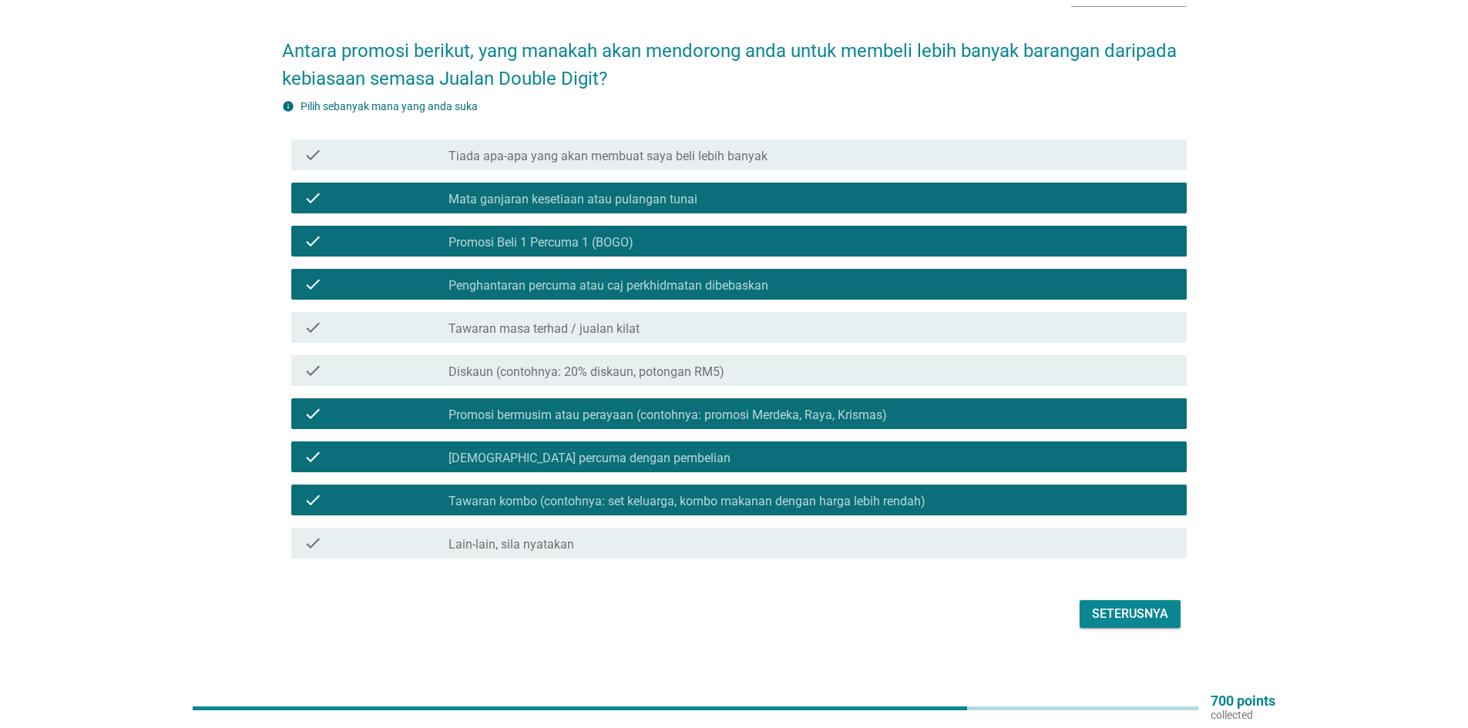
click at [1151, 605] on div "Seterusnya" at bounding box center [1130, 614] width 76 height 18
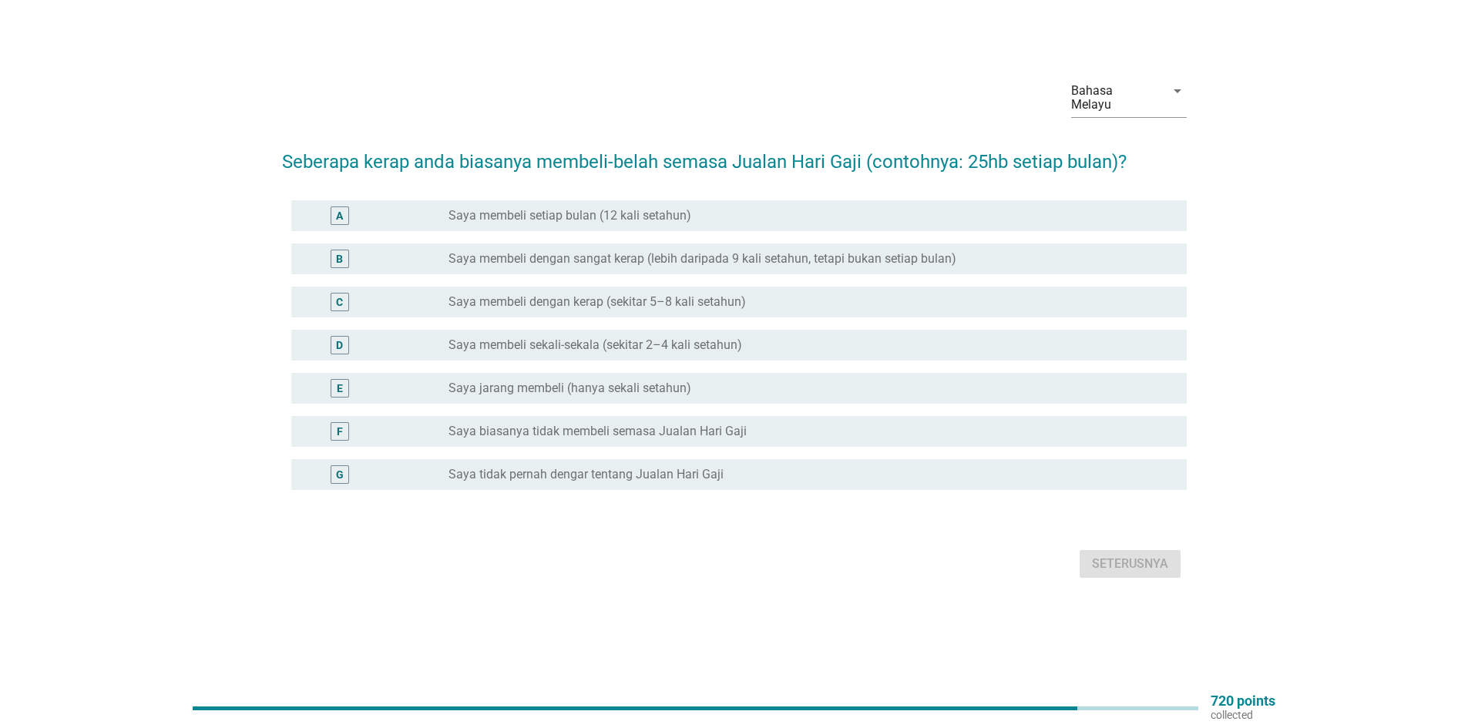
scroll to position [0, 0]
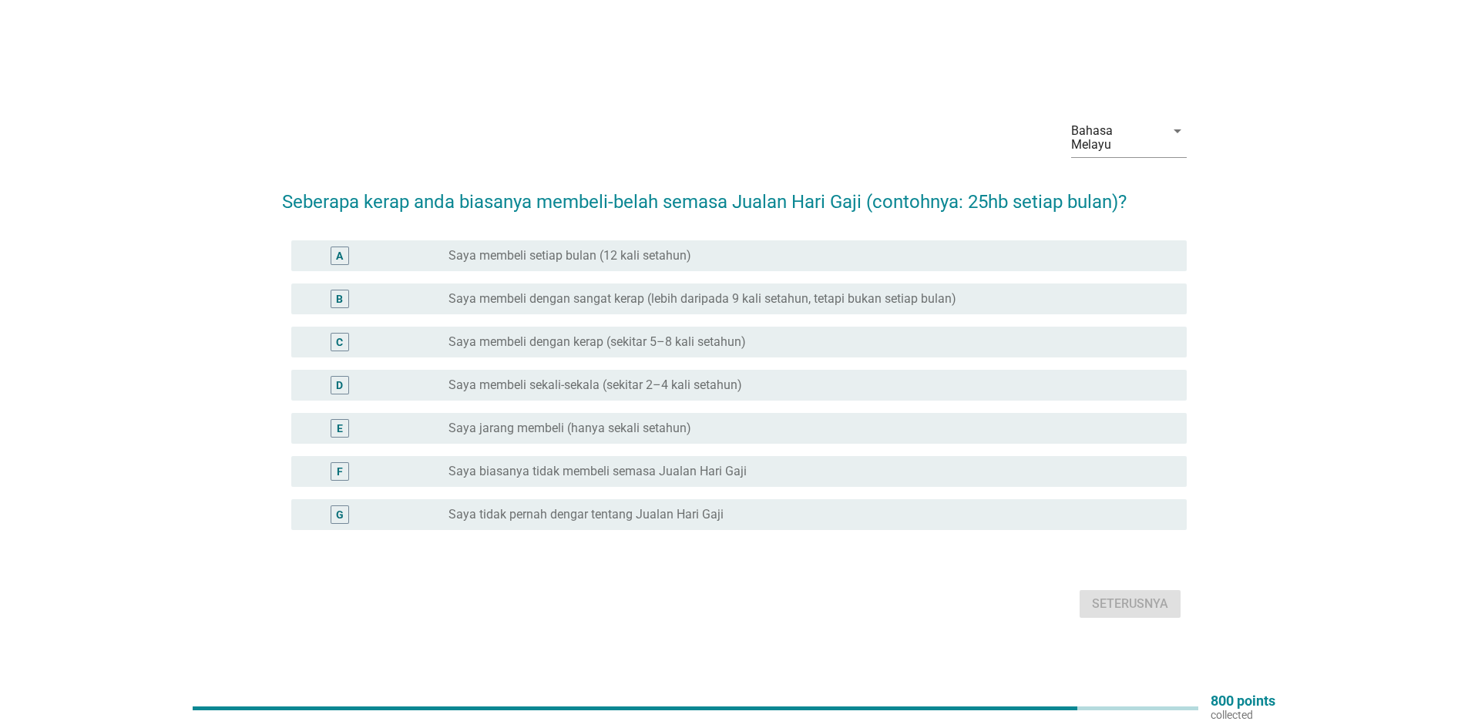
click at [332, 247] on div "A" at bounding box center [340, 256] width 18 height 18
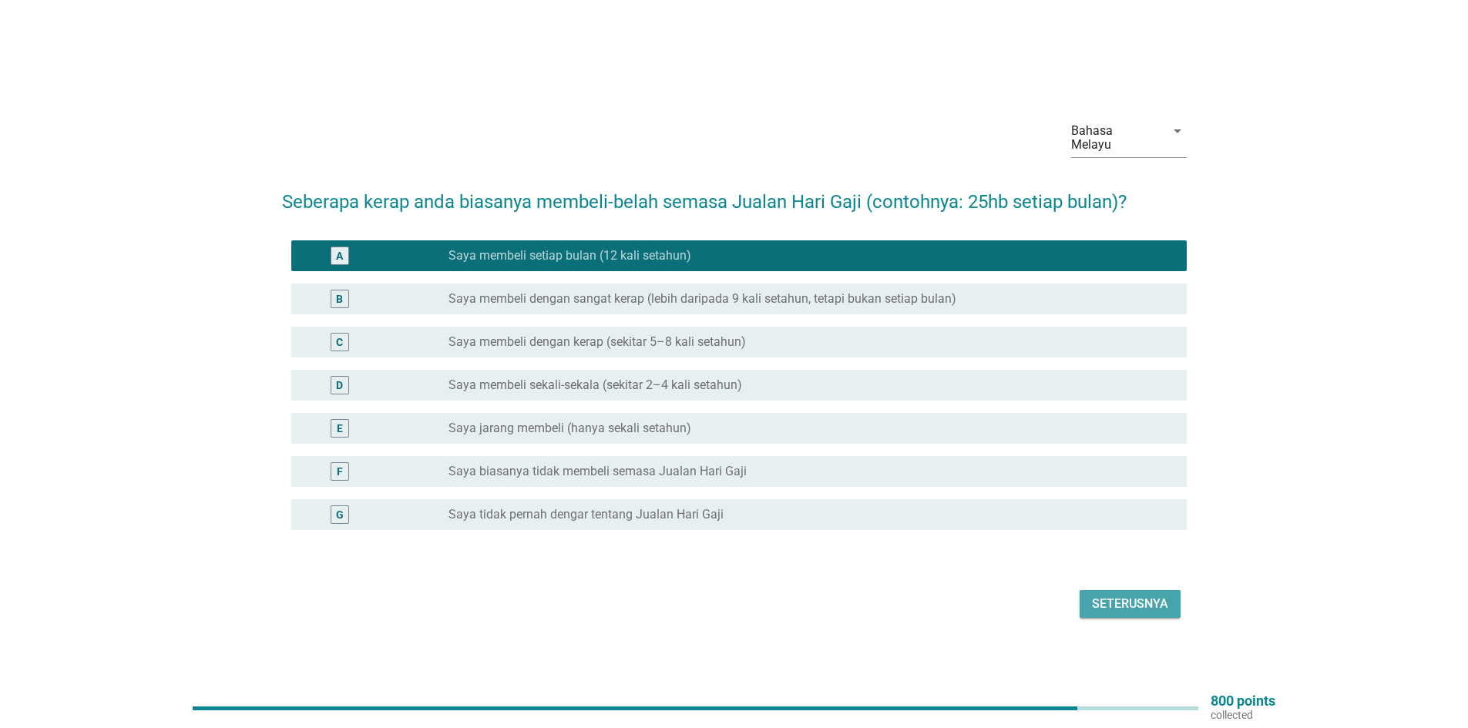
click at [1115, 595] on div "Seterusnya" at bounding box center [1130, 604] width 76 height 18
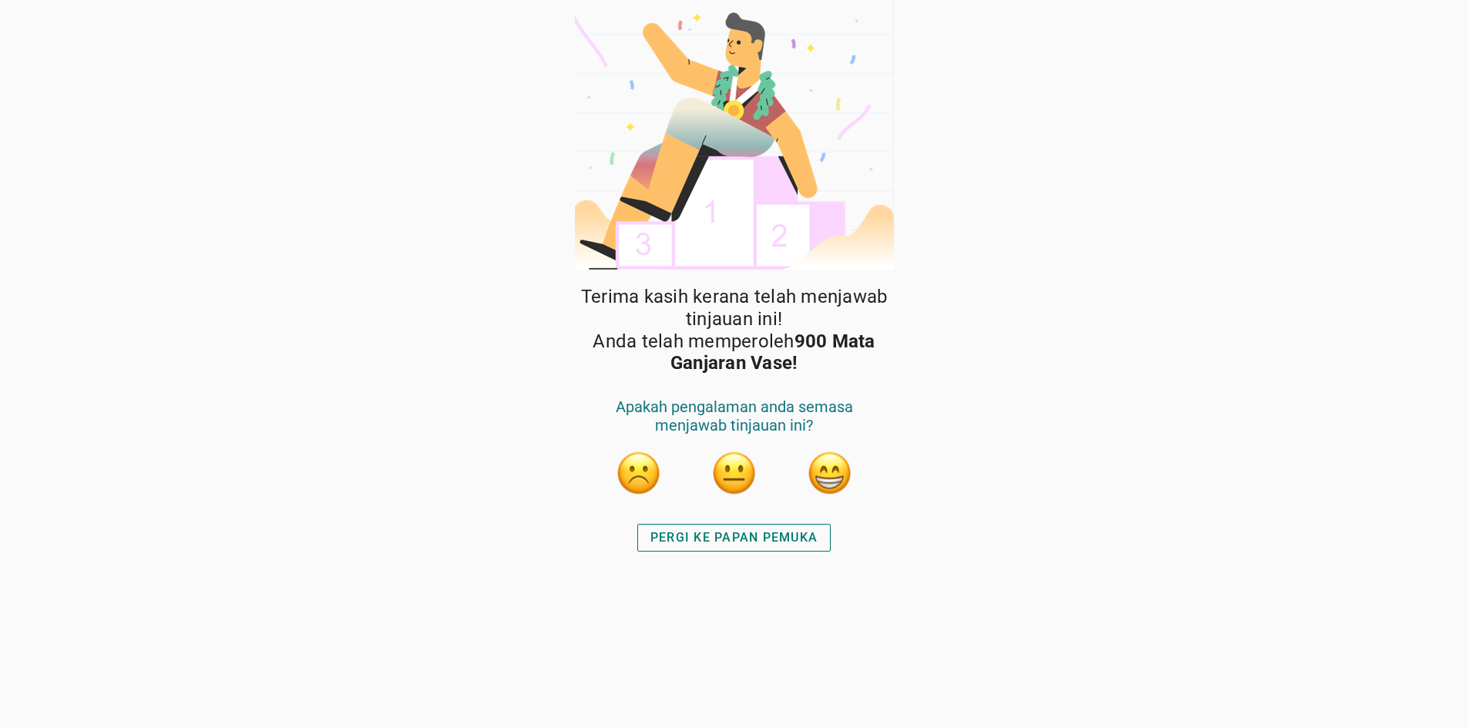
click at [725, 538] on div "PERGI KE PAPAN PEMUKA" at bounding box center [733, 538] width 167 height 18
click at [821, 475] on button "button" at bounding box center [830, 473] width 46 height 46
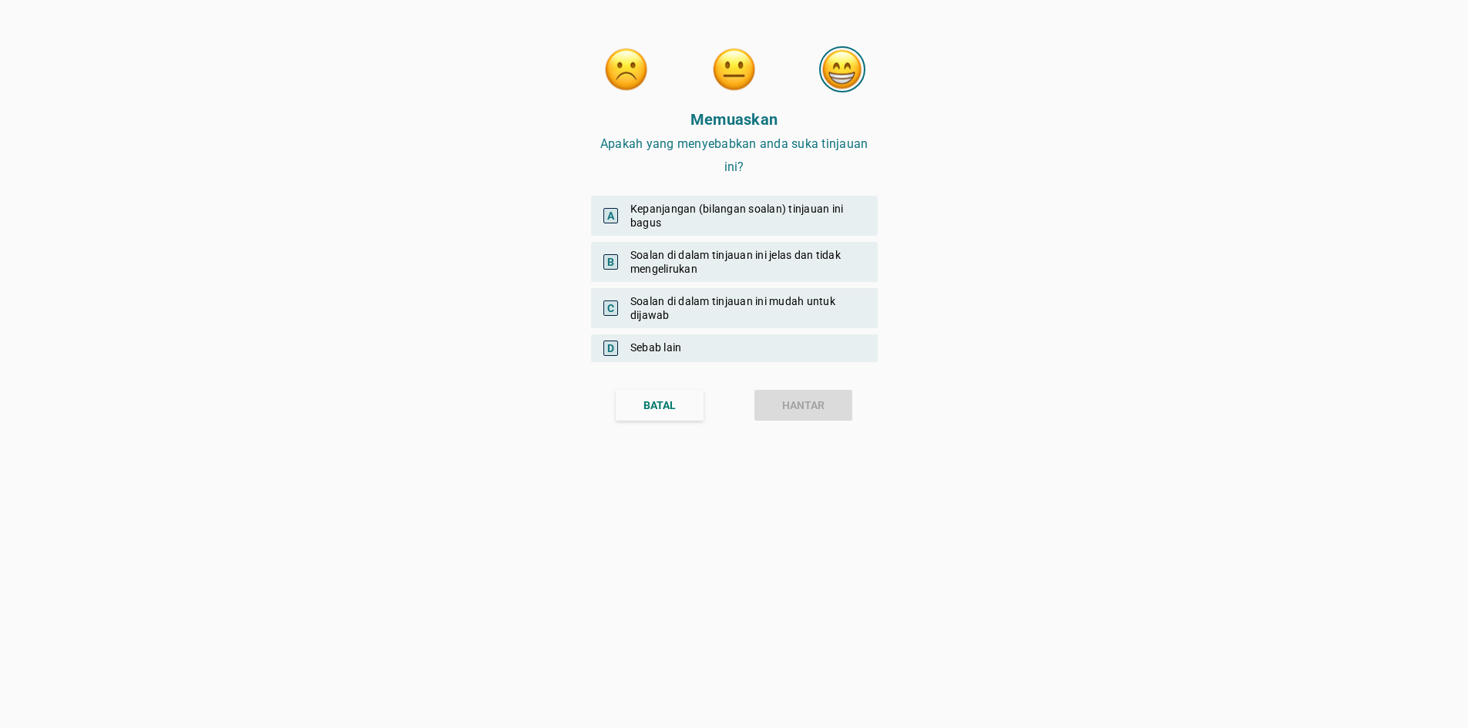
click at [608, 307] on span "C" at bounding box center [610, 308] width 15 height 15
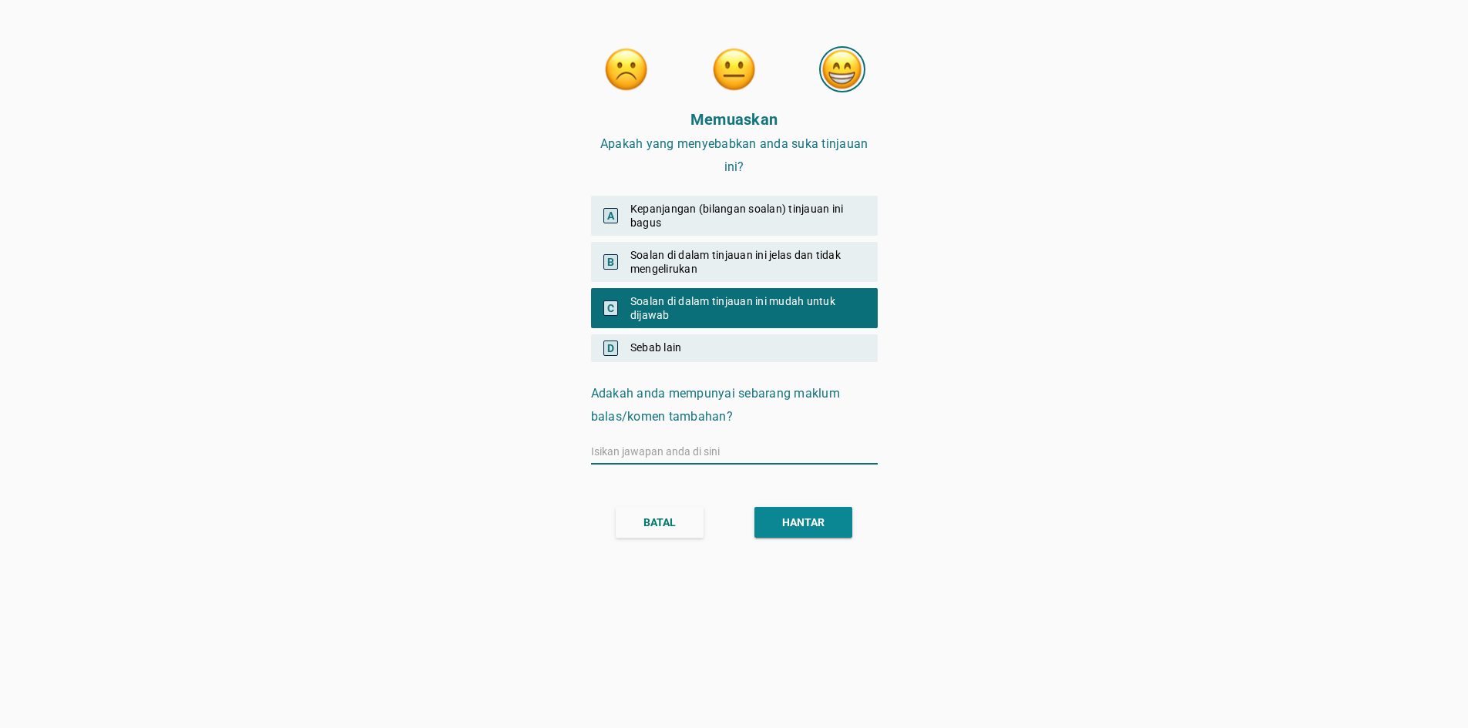
click at [606, 450] on input "text" at bounding box center [734, 451] width 287 height 25
type input "SANGAT BAGUS SAYA SUKA KERANA BOLEH MENDAPAT PENDAPATAN"
click at [805, 529] on div "HANTAR" at bounding box center [803, 523] width 42 height 16
